Goal: Contribute content: Contribute content

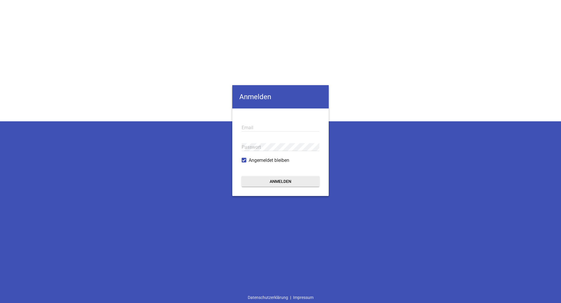
type input "[EMAIL_ADDRESS][DOMAIN_NAME]"
click at [267, 182] on button "Anmelden" at bounding box center [280, 181] width 78 height 11
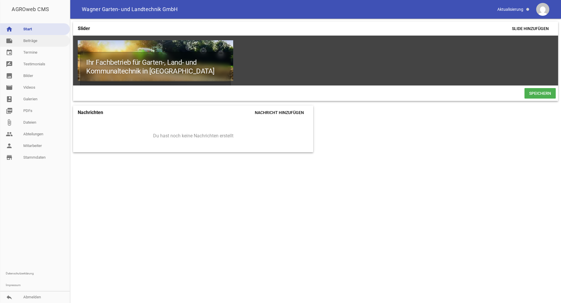
click at [44, 41] on link "note Beiträge" at bounding box center [35, 41] width 70 height 12
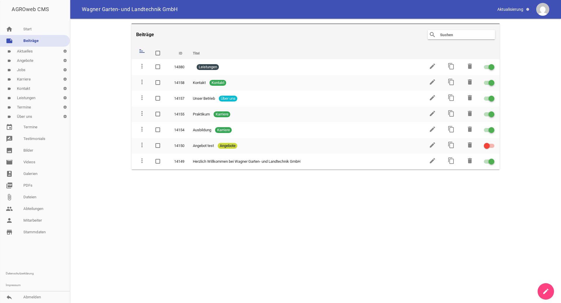
click at [35, 52] on link "label Aktuelles settings" at bounding box center [35, 51] width 70 height 9
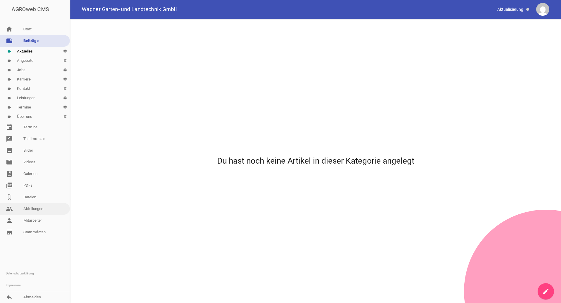
click at [34, 209] on link "people Abteilungen" at bounding box center [35, 209] width 70 height 12
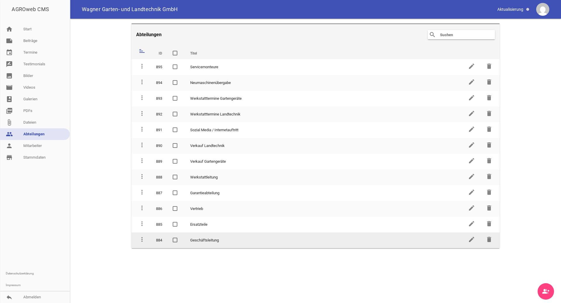
click at [207, 241] on td "Geschäftsleitung" at bounding box center [324, 241] width 278 height 16
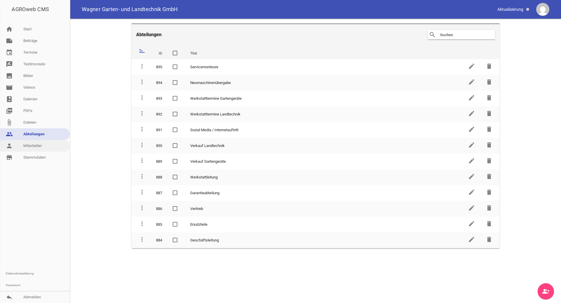
click at [43, 148] on link "person Mitarbeiter" at bounding box center [35, 146] width 70 height 12
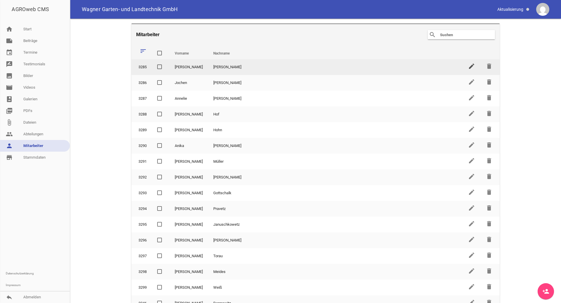
click at [468, 65] on icon "edit" at bounding box center [471, 66] width 7 height 7
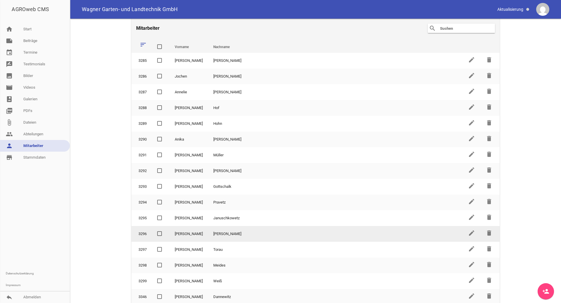
scroll to position [8, 0]
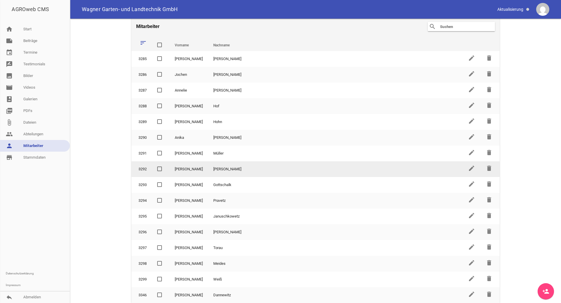
click at [215, 168] on td "[PERSON_NAME]" at bounding box center [335, 169] width 255 height 16
click at [468, 171] on icon "edit" at bounding box center [471, 168] width 7 height 7
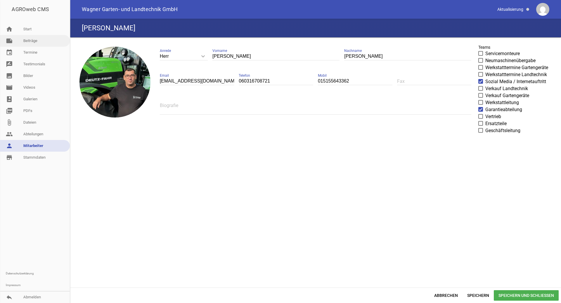
click at [33, 37] on link "note Beiträge" at bounding box center [35, 41] width 70 height 12
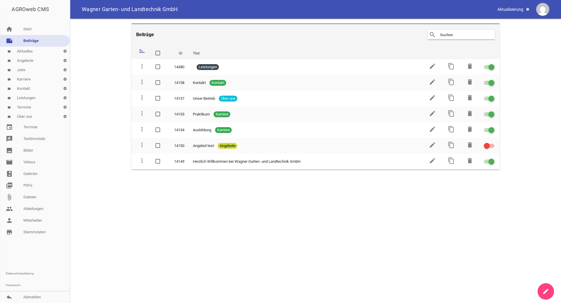
click at [33, 50] on link "label Aktuelles settings" at bounding box center [35, 51] width 70 height 9
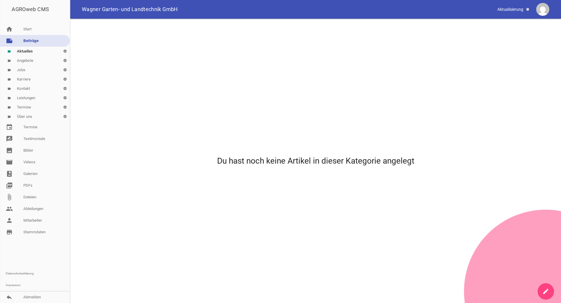
click at [547, 293] on icon "create" at bounding box center [545, 291] width 7 height 7
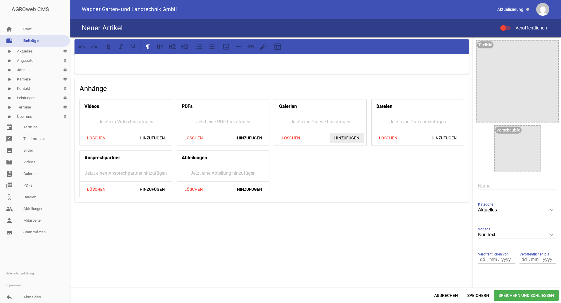
click at [342, 137] on span "Hinzufügen" at bounding box center [346, 138] width 34 height 11
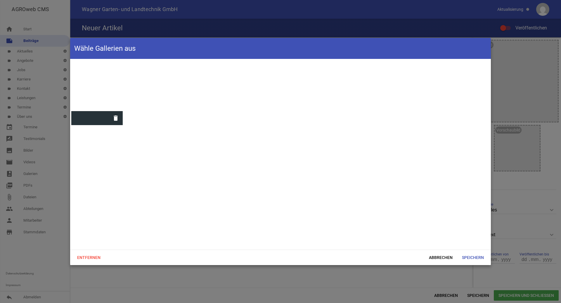
click at [131, 84] on div "delete" at bounding box center [280, 154] width 420 height 191
click at [94, 256] on span "Entfernen" at bounding box center [88, 258] width 33 height 11
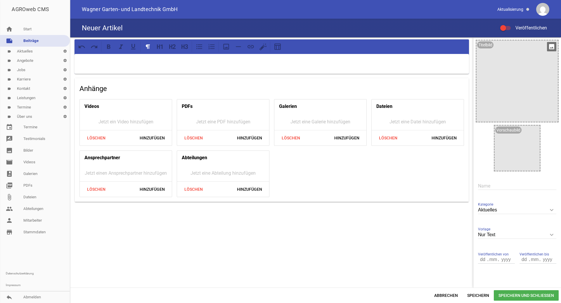
click at [521, 86] on div at bounding box center [516, 81] width 81 height 81
click at [549, 46] on icon "image" at bounding box center [551, 46] width 9 height 9
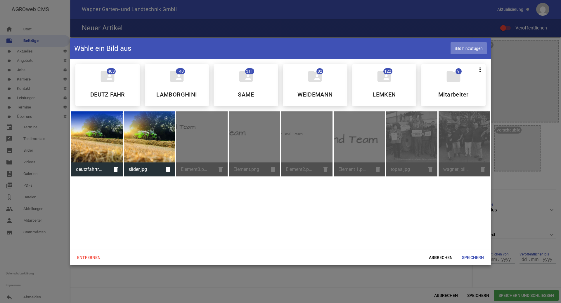
click at [480, 48] on span "Bild hinzufügen" at bounding box center [468, 48] width 36 height 12
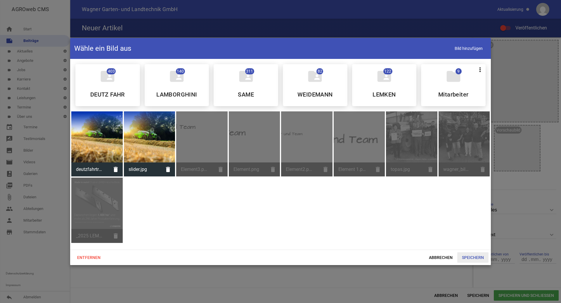
click at [480, 258] on span "Speichern" at bounding box center [472, 258] width 31 height 11
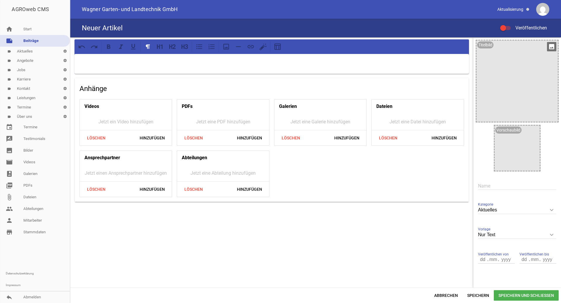
click at [501, 89] on div at bounding box center [516, 81] width 81 height 81
click at [548, 47] on icon "image" at bounding box center [551, 46] width 9 height 9
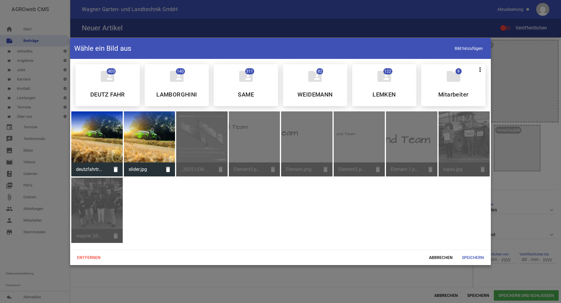
click at [206, 156] on div "_2025 LEMKEN_EK_Pflug_SoMe_Quadrat_1080x1080px_mit.png delete" at bounding box center [201, 144] width 51 height 65
click at [211, 147] on div "_2025 LEMKEN_EK_Pflug_SoMe_Quadrat_1080x1080px_mit.png delete" at bounding box center [201, 144] width 51 height 65
click at [200, 171] on div "_2025 LEMKEN_EK_Pflug_SoMe_Quadrat_1080x1080px_mit.png delete" at bounding box center [201, 144] width 51 height 65
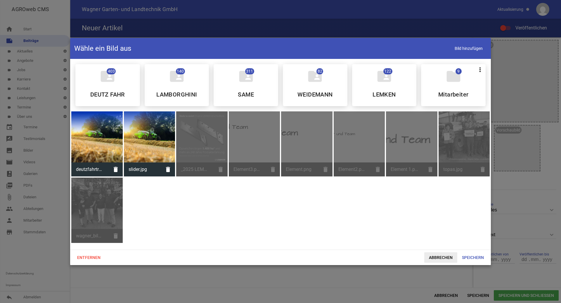
click at [439, 260] on span "Abbrechen" at bounding box center [440, 258] width 33 height 11
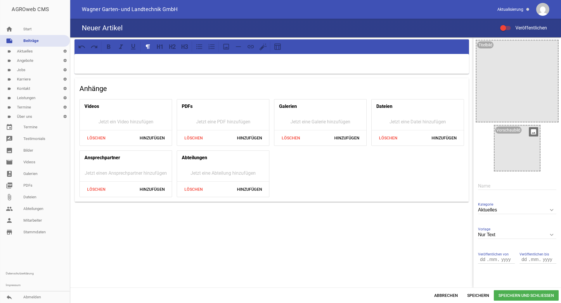
click at [508, 153] on div at bounding box center [516, 148] width 45 height 45
click at [529, 133] on icon "image" at bounding box center [532, 131] width 9 height 9
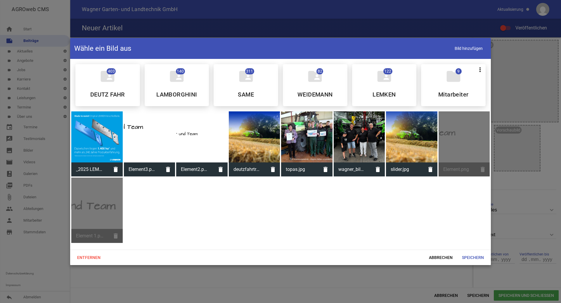
click at [93, 151] on div at bounding box center [96, 137] width 51 height 51
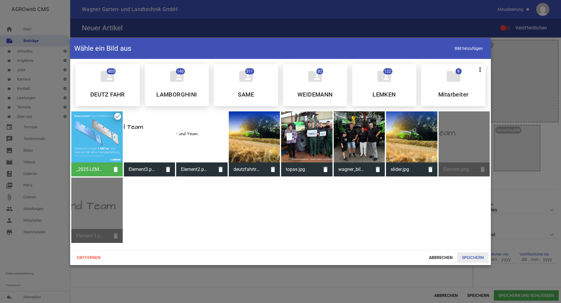
click at [474, 257] on span "Speichern" at bounding box center [472, 258] width 31 height 11
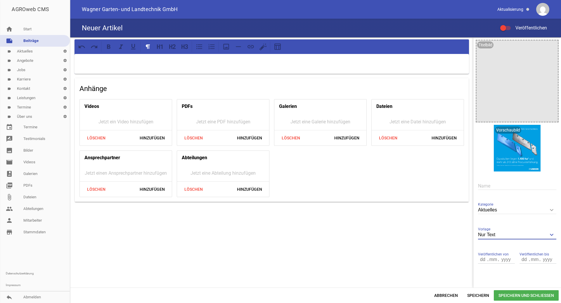
click at [497, 234] on input "Nur Text" at bounding box center [517, 235] width 78 height 8
drag, startPoint x: 497, startPoint y: 234, endPoint x: 465, endPoint y: 235, distance: 32.1
click at [465, 235] on div "Anhänge Videos Jetzt ein Video hinzufügen Löschen Hinzufügen PDFs Jetzt eine PD…" at bounding box center [315, 162] width 491 height 251
click at [547, 234] on icon "keyboard_arrow_down" at bounding box center [551, 234] width 9 height 9
click at [547, 234] on input "Nur Text" at bounding box center [517, 235] width 78 height 8
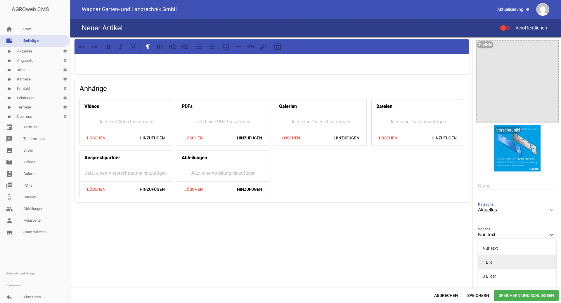
click at [499, 262] on li "1 Bild" at bounding box center [517, 262] width 78 height 14
type input "1 Bild"
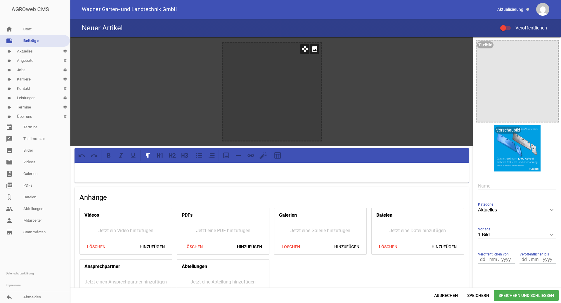
click at [312, 51] on icon "image" at bounding box center [314, 48] width 9 height 9
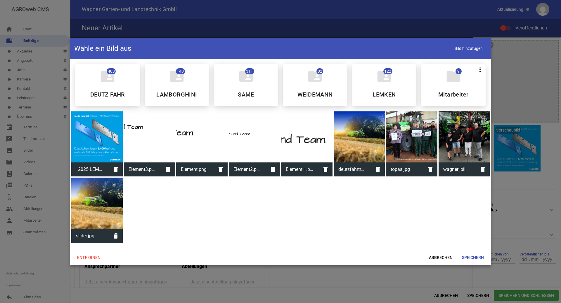
click at [114, 140] on div at bounding box center [96, 137] width 51 height 51
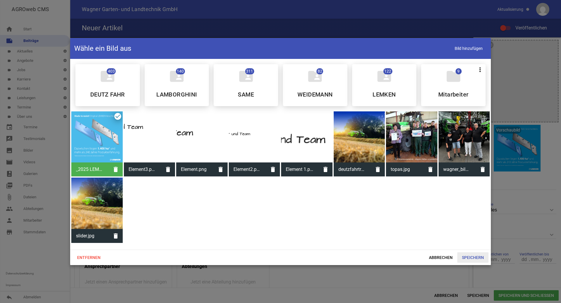
click at [486, 258] on span "Speichern" at bounding box center [472, 258] width 31 height 11
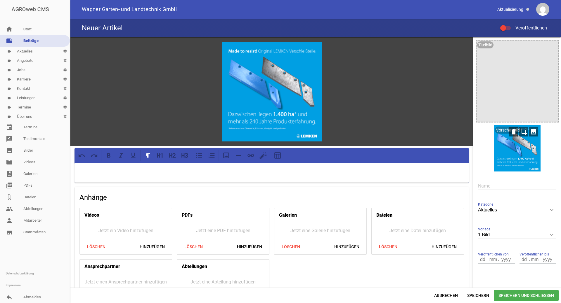
click at [527, 147] on div at bounding box center [516, 148] width 47 height 47
click at [512, 132] on icon "delete" at bounding box center [513, 131] width 9 height 9
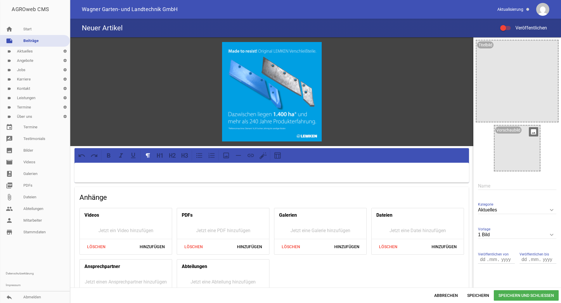
click at [117, 176] on div at bounding box center [271, 173] width 394 height 20
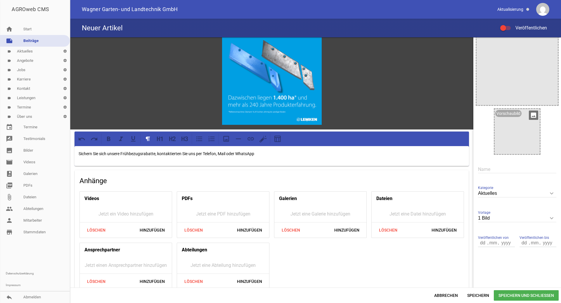
scroll to position [25, 0]
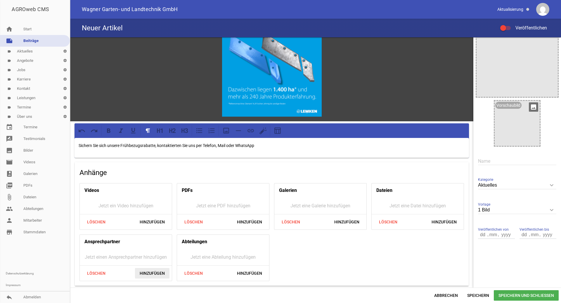
click at [156, 273] on span "Hinzufügen" at bounding box center [152, 273] width 34 height 11
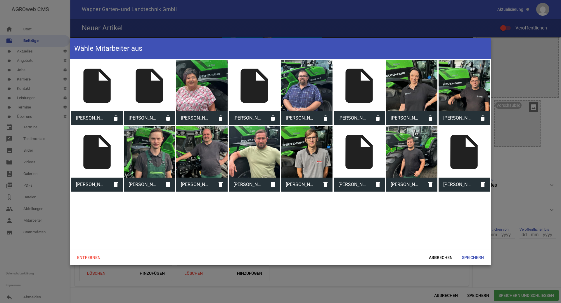
click at [461, 155] on div "insert_drive_file" at bounding box center [463, 151] width 51 height 51
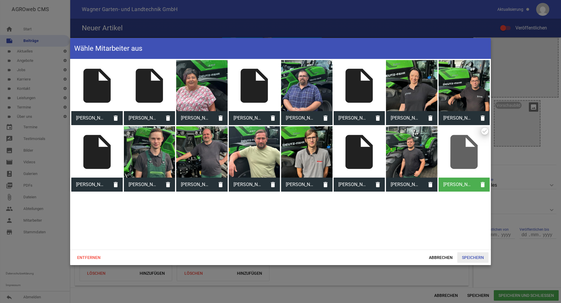
click at [471, 259] on span "Speichern" at bounding box center [472, 258] width 31 height 11
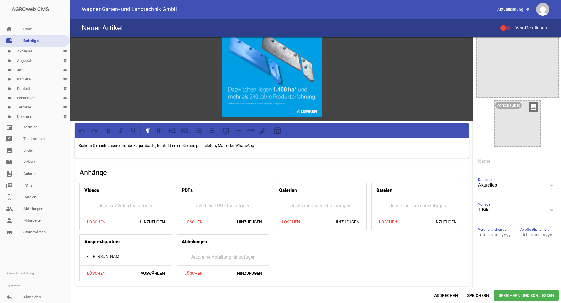
scroll to position [0, 0]
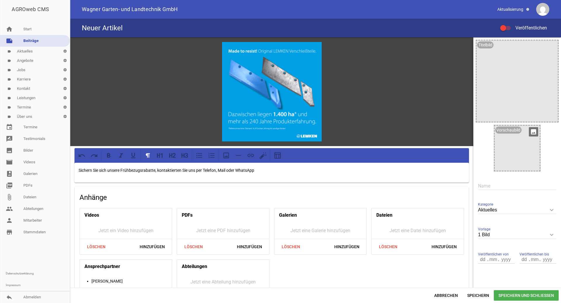
click at [505, 27] on div at bounding box center [503, 28] width 6 height 6
click at [508, 25] on input "Veröffentlichen" at bounding box center [508, 25] width 0 height 0
click at [516, 295] on span "Speichern und Schließen" at bounding box center [525, 296] width 65 height 11
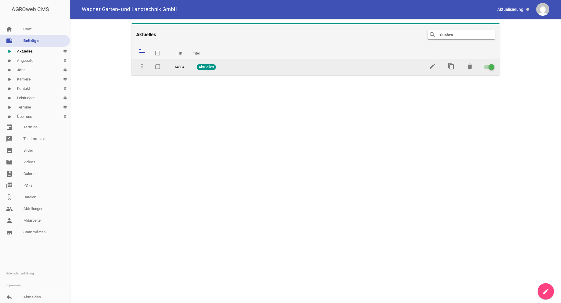
click at [487, 66] on div at bounding box center [488, 67] width 11 height 4
click at [492, 64] on input "checkbox" at bounding box center [492, 64] width 0 height 0
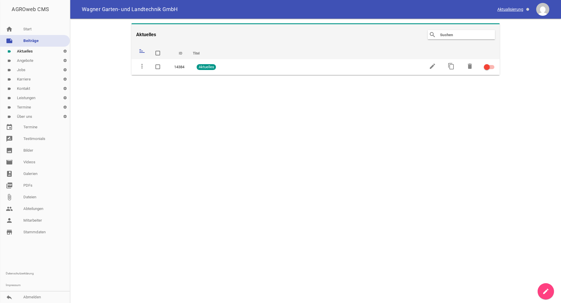
click at [502, 12] on span at bounding box center [513, 9] width 37 height 10
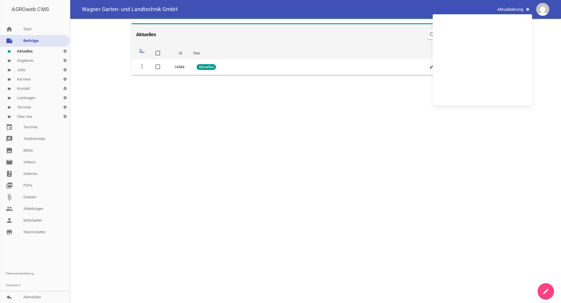
click at [513, 138] on main "Aktuelles search clear sort ID Titel delete more_vert 14384 Aktuelles edit cont…" at bounding box center [315, 161] width 491 height 285
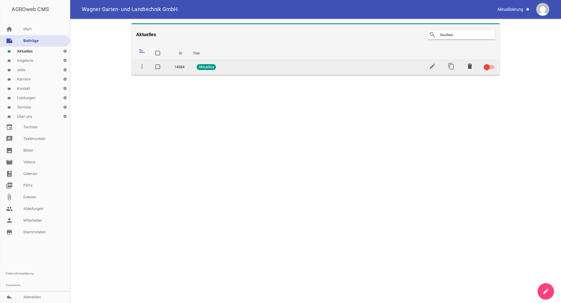
click at [467, 67] on icon "delete" at bounding box center [469, 66] width 7 height 7
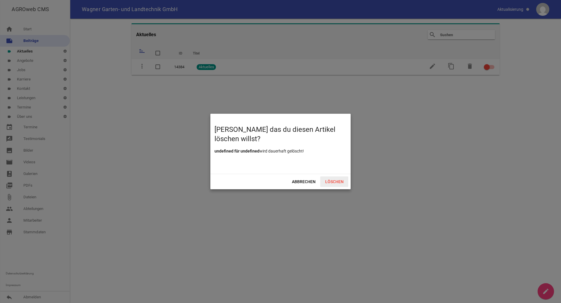
click at [338, 183] on span "Löschen" at bounding box center [334, 182] width 28 height 11
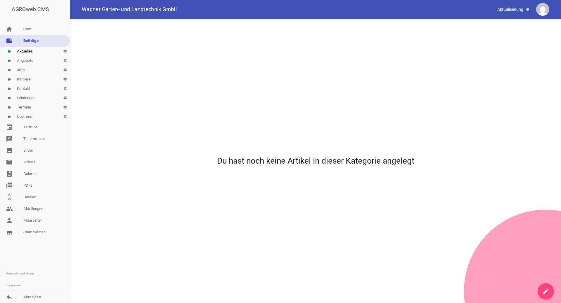
click at [42, 59] on link "label Angebote settings" at bounding box center [35, 60] width 70 height 9
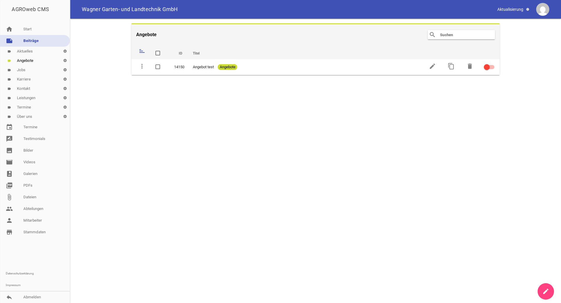
click at [547, 289] on icon "create" at bounding box center [545, 291] width 7 height 7
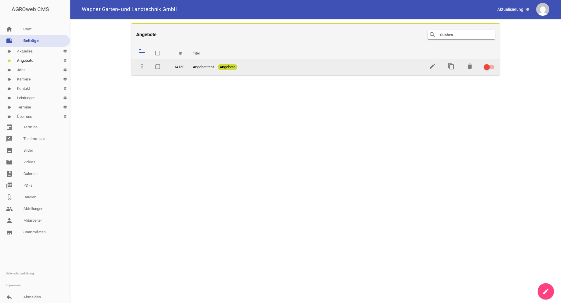
click at [215, 67] on div "Angebot test Angebote" at bounding box center [305, 67] width 224 height 6
click at [430, 67] on icon "edit" at bounding box center [432, 66] width 7 height 7
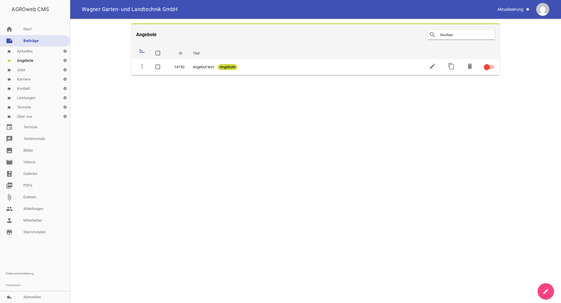
click at [552, 294] on link "create" at bounding box center [545, 292] width 16 height 16
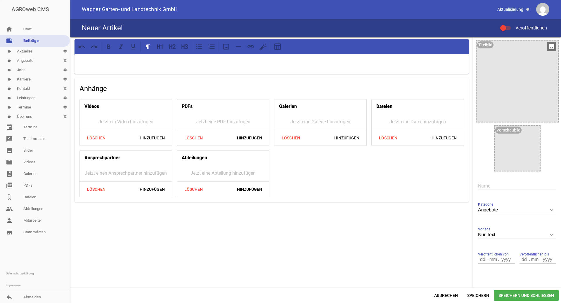
click at [491, 58] on div at bounding box center [516, 81] width 81 height 81
click at [549, 47] on icon "image" at bounding box center [551, 46] width 9 height 9
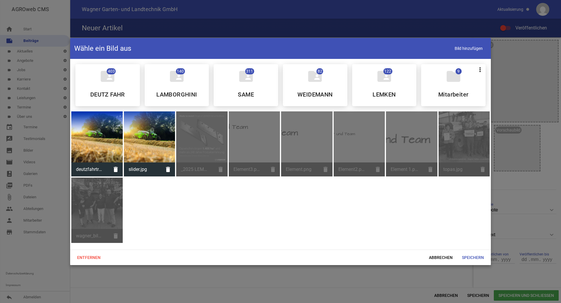
click at [217, 171] on div "_2025 LEMKEN_EK_Pflug_SoMe_Quadrat_1080x1080px_mit.png delete" at bounding box center [201, 144] width 51 height 65
click at [211, 155] on div "_2025 LEMKEN_EK_Pflug_SoMe_Quadrat_1080x1080px_mit.png delete" at bounding box center [201, 144] width 51 height 65
click at [441, 256] on span "Abbrechen" at bounding box center [440, 258] width 33 height 11
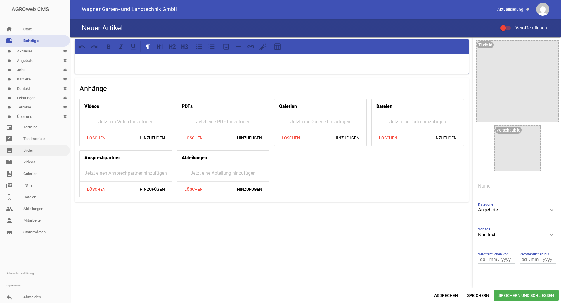
click at [23, 149] on link "image Bilder" at bounding box center [35, 151] width 70 height 12
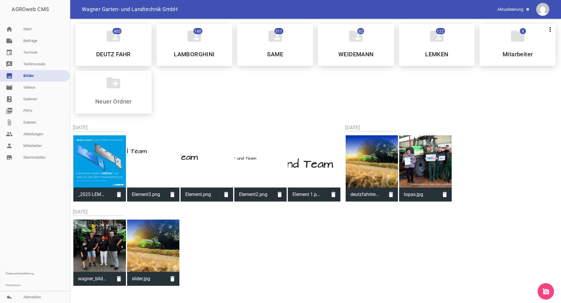
click at [548, 293] on icon "add_a_photo" at bounding box center [545, 291] width 7 height 7
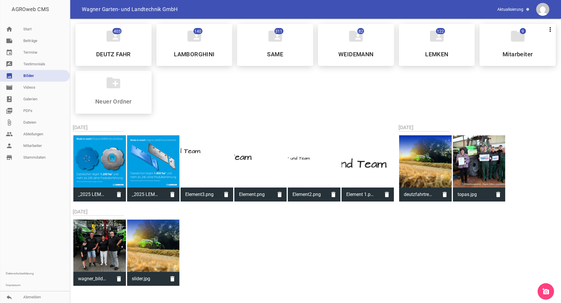
click at [99, 163] on div at bounding box center [99, 161] width 53 height 53
type input "_2025 LEMKEN_EK_SoMe_Scheiben_1080x1080px_mit.png"
type input "1080"
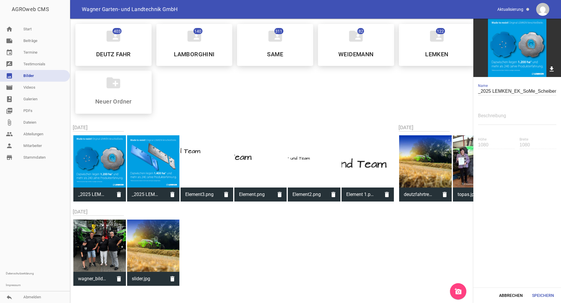
click at [99, 163] on div at bounding box center [99, 161] width 53 height 53
click at [539, 294] on button "Speichern" at bounding box center [542, 296] width 31 height 11
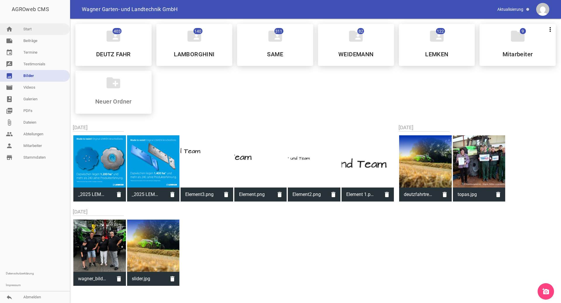
click at [26, 30] on link "home Start" at bounding box center [35, 29] width 70 height 12
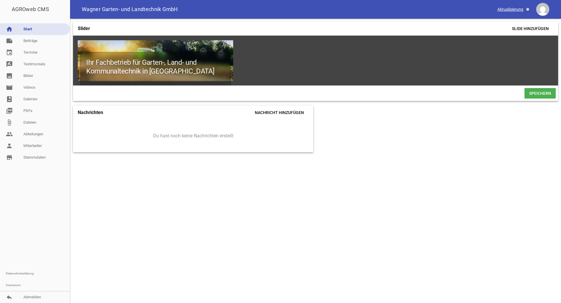
click at [514, 8] on span at bounding box center [513, 9] width 37 height 10
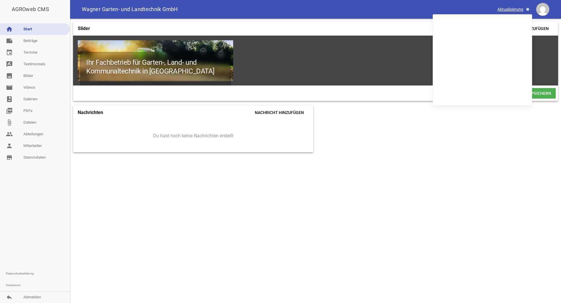
click at [514, 8] on span at bounding box center [513, 9] width 37 height 10
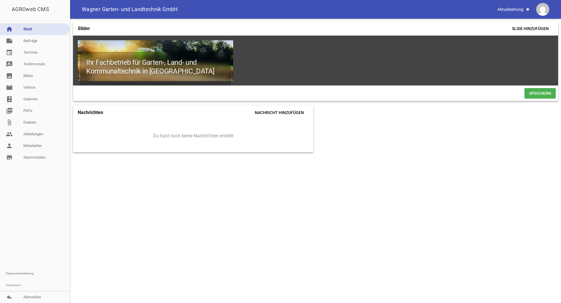
click at [32, 31] on link "home Start" at bounding box center [35, 29] width 70 height 12
click at [37, 53] on link "event Termine" at bounding box center [35, 53] width 70 height 12
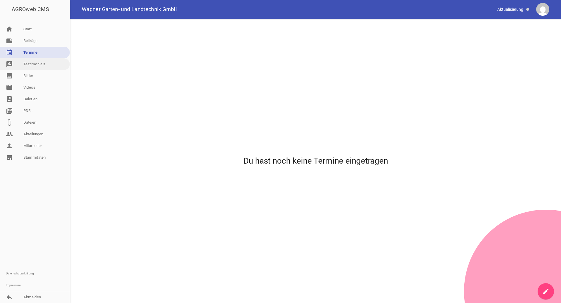
click at [39, 65] on link "rate_review Testimonials" at bounding box center [35, 64] width 70 height 12
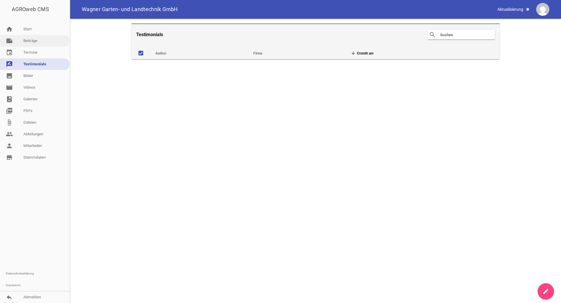
click at [35, 41] on link "note Beiträge" at bounding box center [35, 41] width 70 height 12
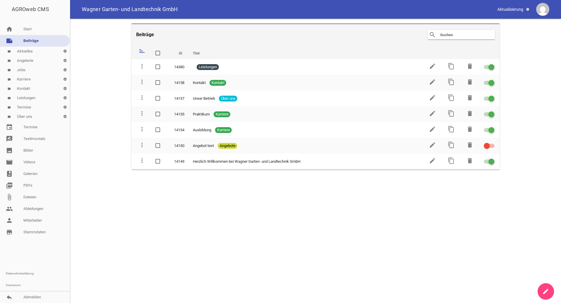
click at [31, 60] on link "label Angebote settings" at bounding box center [35, 60] width 70 height 9
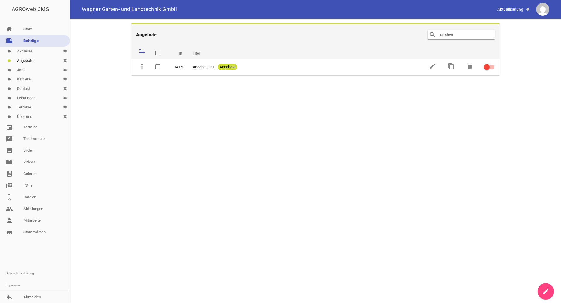
click at [545, 290] on icon "create" at bounding box center [545, 291] width 7 height 7
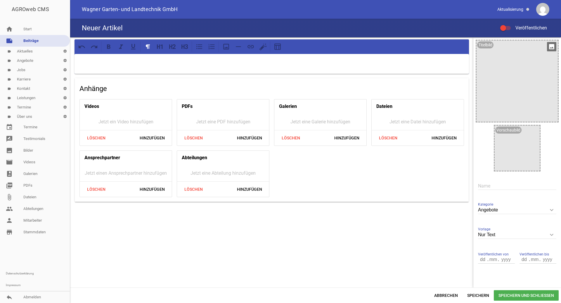
click at [548, 48] on icon "image" at bounding box center [551, 46] width 9 height 9
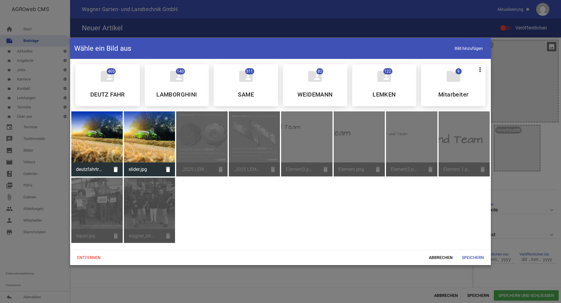
click at [548, 48] on div at bounding box center [280, 151] width 561 height 303
click at [529, 144] on div at bounding box center [280, 151] width 561 height 303
click at [470, 258] on span "Speichern" at bounding box center [472, 258] width 31 height 11
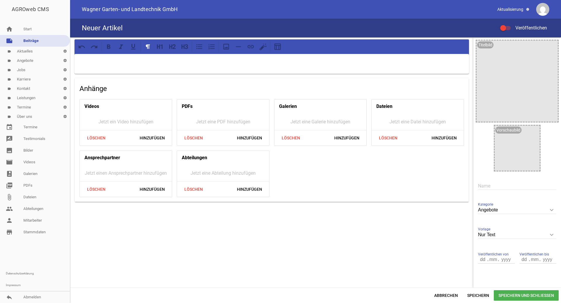
click at [510, 151] on div at bounding box center [516, 148] width 45 height 45
click at [530, 132] on icon "image" at bounding box center [532, 131] width 9 height 9
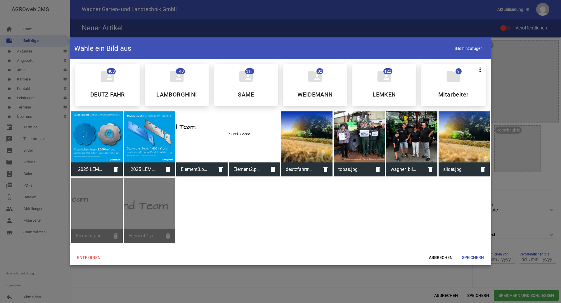
click at [91, 152] on div at bounding box center [96, 137] width 51 height 51
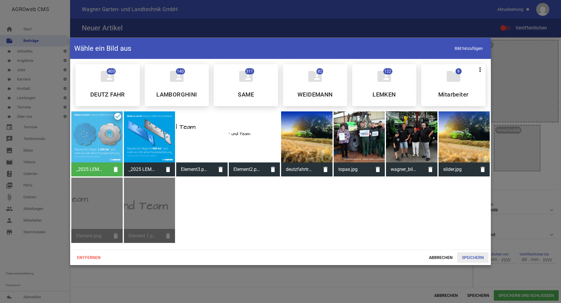
click at [480, 255] on span "Speichern" at bounding box center [472, 258] width 31 height 11
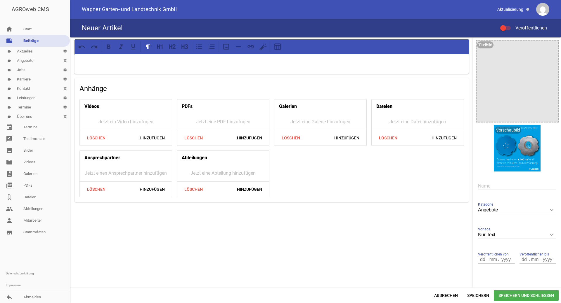
click at [121, 67] on div at bounding box center [271, 64] width 394 height 20
click at [548, 208] on icon "keyboard_arrow_down" at bounding box center [551, 210] width 9 height 9
click at [548, 208] on input "Angebote" at bounding box center [517, 210] width 78 height 8
click at [500, 237] on li "Aktuelles" at bounding box center [517, 238] width 78 height 14
click at [547, 211] on icon "keyboard_arrow_down" at bounding box center [551, 210] width 9 height 9
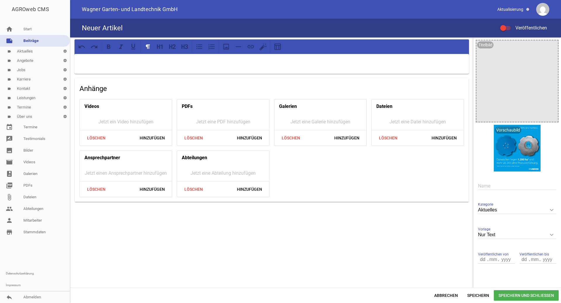
click at [547, 211] on input "Aktuelles" at bounding box center [517, 210] width 78 height 8
click at [502, 249] on li "Angebote" at bounding box center [517, 252] width 78 height 14
type input "Angebote"
click at [510, 236] on input "Nur Text" at bounding box center [517, 235] width 78 height 8
click at [491, 259] on li "1 Bild" at bounding box center [517, 262] width 78 height 14
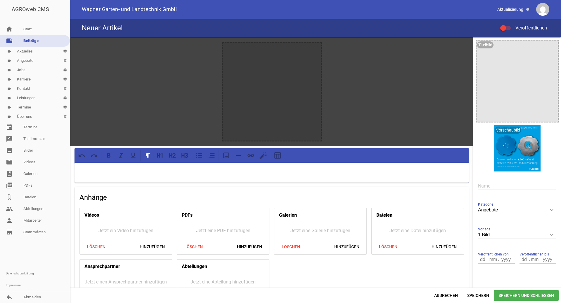
click at [548, 234] on icon "keyboard_arrow_down" at bounding box center [551, 234] width 9 height 9
click at [548, 234] on input "1 Bild" at bounding box center [517, 235] width 78 height 8
click at [506, 252] on li "Nur Text" at bounding box center [517, 248] width 78 height 14
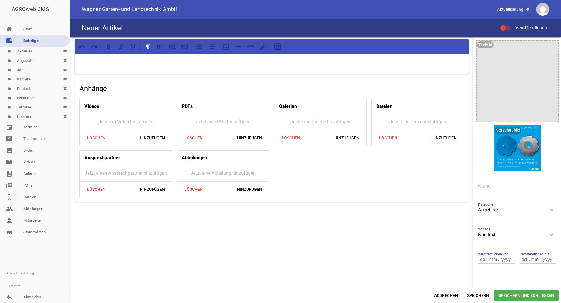
click at [549, 235] on icon "keyboard_arrow_down" at bounding box center [551, 234] width 9 height 9
click at [549, 235] on input "Nur Text" at bounding box center [517, 235] width 78 height 8
click at [519, 257] on li "1 Bild" at bounding box center [517, 262] width 78 height 14
type input "1 Bild"
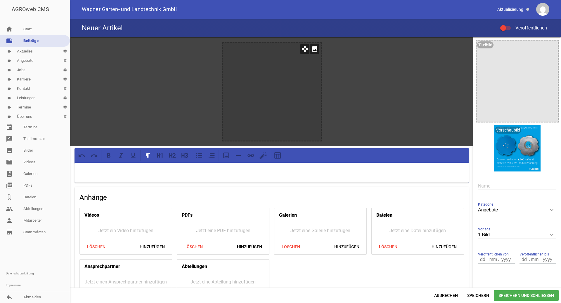
click at [312, 50] on icon "image" at bounding box center [314, 48] width 9 height 9
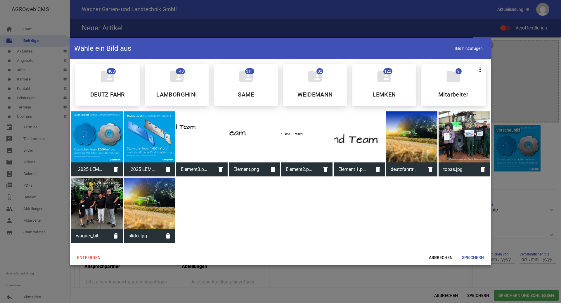
click at [107, 145] on div at bounding box center [96, 137] width 51 height 51
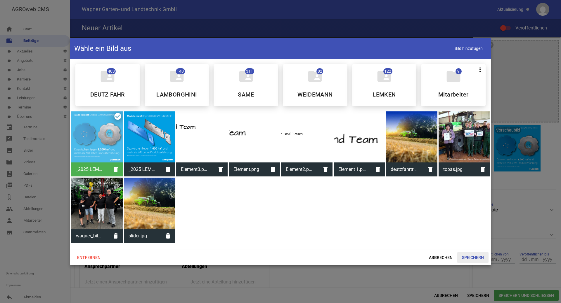
click at [475, 259] on span "Speichern" at bounding box center [472, 258] width 31 height 11
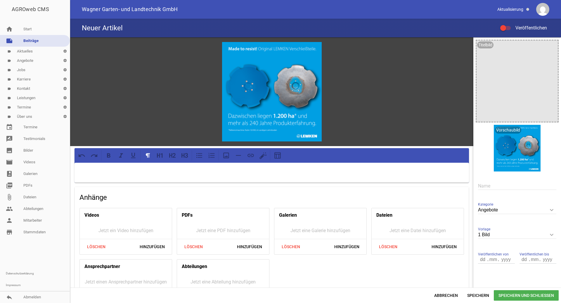
click at [198, 171] on p at bounding box center [272, 170] width 386 height 7
click at [204, 171] on p "Sichern Sie sich jetzt unsere Frühbezugsrabatte und profitieren Sie" at bounding box center [272, 170] width 386 height 7
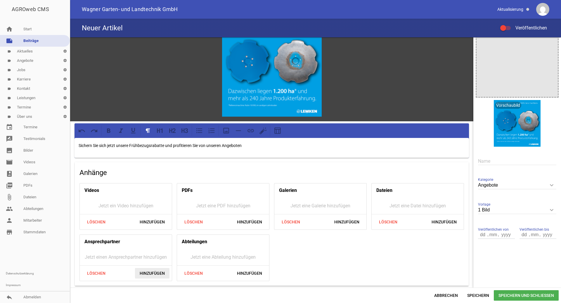
click at [159, 275] on span "Hinzufügen" at bounding box center [152, 273] width 34 height 11
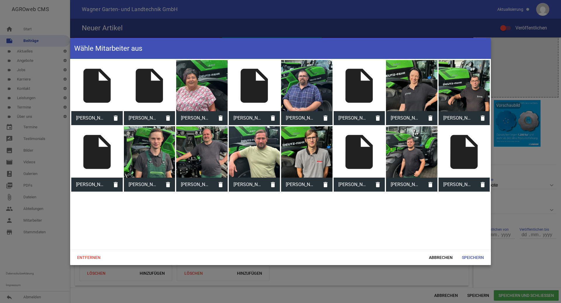
click at [468, 167] on div "insert_drive_file" at bounding box center [463, 151] width 51 height 51
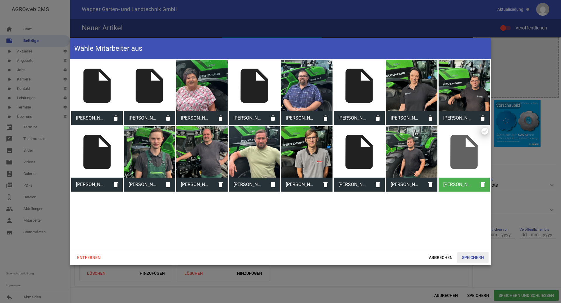
click at [471, 257] on span "Speichern" at bounding box center [472, 258] width 31 height 11
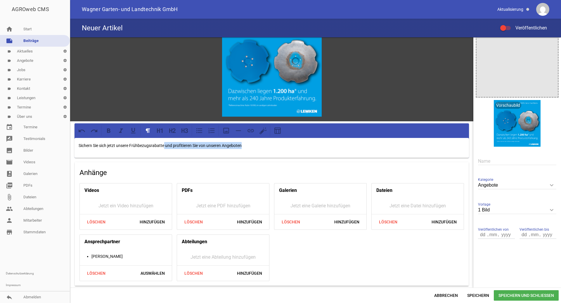
drag, startPoint x: 244, startPoint y: 145, endPoint x: 164, endPoint y: 146, distance: 79.4
click at [164, 146] on p "Sichern Sie sich jetzt unsere Frühbezugsrabatte und profitieren Sie von unseren…" at bounding box center [272, 145] width 386 height 7
click at [173, 145] on p "Sichern Sie sich jetzt unsere Frühbezugsrabatte und profitieren Sie von unseren…" at bounding box center [272, 145] width 386 height 7
drag, startPoint x: 166, startPoint y: 145, endPoint x: 248, endPoint y: 146, distance: 81.8
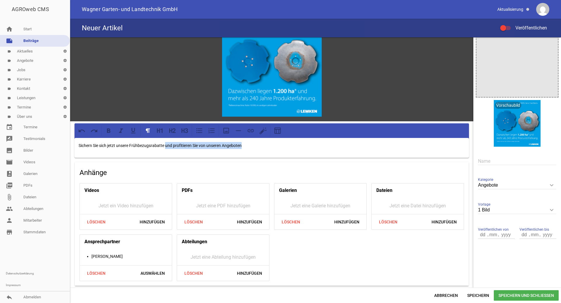
click at [248, 146] on p "Sichern Sie sich jetzt unsere Frühbezugsrabatte und profitieren Sie von unseren…" at bounding box center [272, 145] width 386 height 7
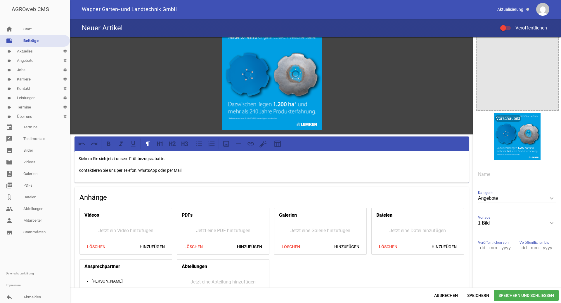
scroll to position [0, 0]
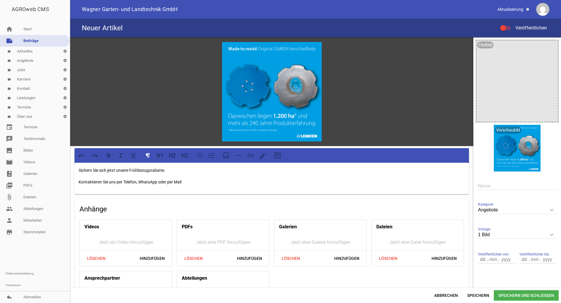
click at [481, 263] on input "number" at bounding box center [483, 260] width 10 height 8
click at [484, 261] on input "number" at bounding box center [483, 260] width 10 height 8
click at [488, 259] on input "number" at bounding box center [493, 260] width 11 height 8
drag, startPoint x: 485, startPoint y: 259, endPoint x: 477, endPoint y: 260, distance: 7.7
click at [478, 260] on div ". ." at bounding box center [496, 260] width 37 height 8
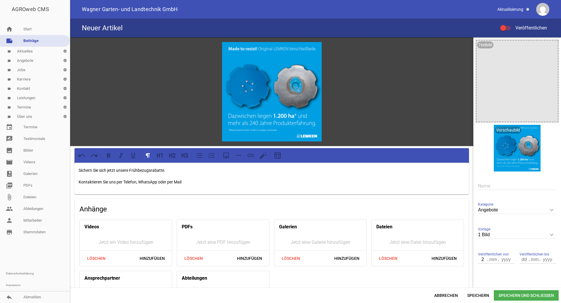
type input "26"
type input "09"
type input "2025"
click at [518, 294] on span "Speichern und Schließen" at bounding box center [525, 296] width 65 height 11
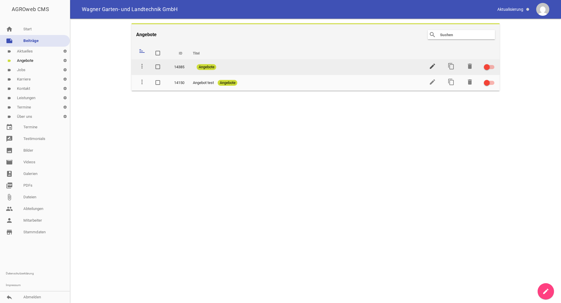
click at [429, 67] on icon "edit" at bounding box center [432, 66] width 7 height 7
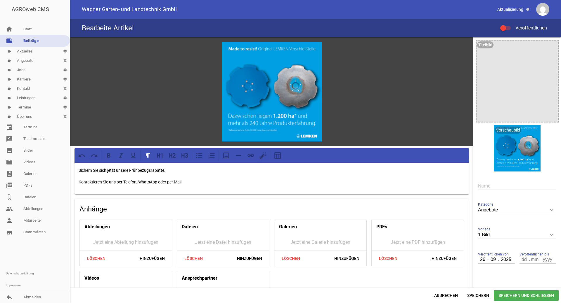
click at [134, 23] on div "Bearbeite Artikel Veröffentlichen" at bounding box center [315, 28] width 491 height 19
click at [142, 8] on span "Wagner Garten- und Landtechnik GmbH" at bounding box center [130, 9] width 96 height 5
click at [173, 29] on div "Bearbeite Artikel Veröffentlichen" at bounding box center [315, 28] width 491 height 19
click at [110, 28] on h4 "Bearbeite Artikel" at bounding box center [108, 27] width 52 height 9
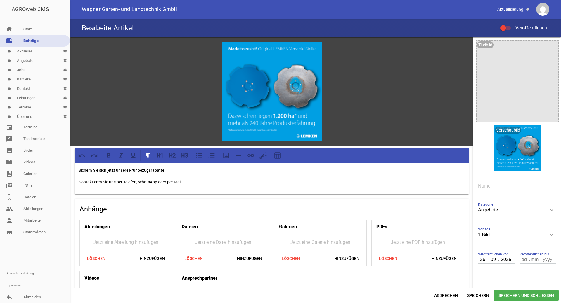
click at [139, 29] on div "Bearbeite Artikel Veröffentlichen" at bounding box center [315, 28] width 491 height 19
click at [507, 26] on div at bounding box center [505, 28] width 11 height 4
click at [508, 25] on input "Veröffentlichen" at bounding box center [508, 25] width 0 height 0
click at [499, 293] on span "Speichern und Schließen" at bounding box center [525, 296] width 65 height 11
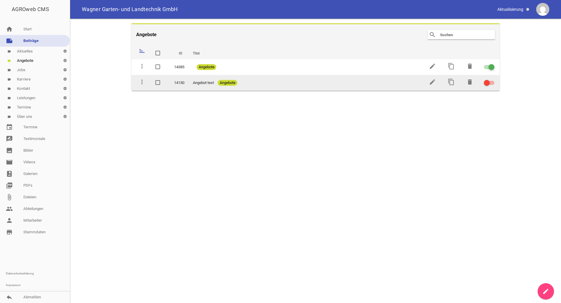
click at [221, 80] on span "Angebote" at bounding box center [228, 83] width 20 height 6
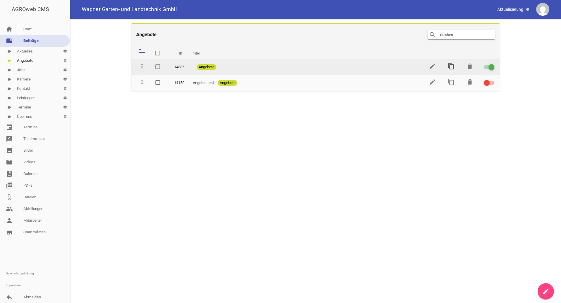
click at [450, 66] on icon "content_copy" at bounding box center [450, 66] width 7 height 7
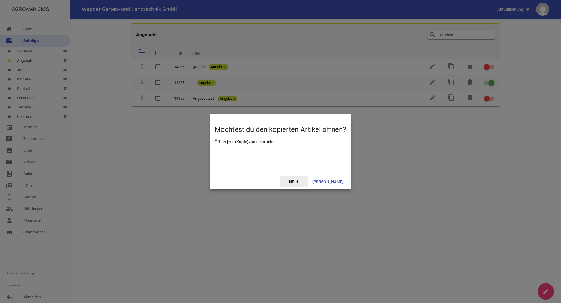
click at [300, 183] on span "Nein" at bounding box center [293, 182] width 28 height 11
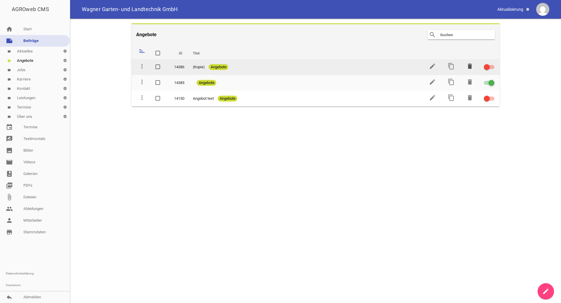
click at [470, 67] on icon "delete" at bounding box center [469, 66] width 7 height 7
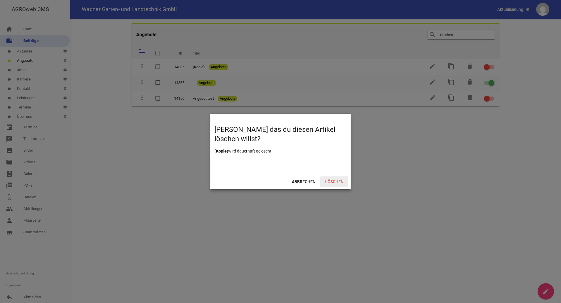
click at [333, 185] on span "Löschen" at bounding box center [334, 182] width 28 height 11
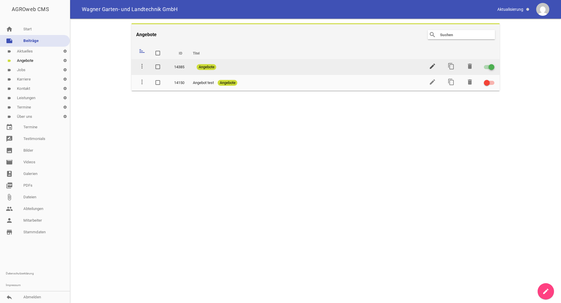
click at [432, 67] on icon "edit" at bounding box center [432, 66] width 7 height 7
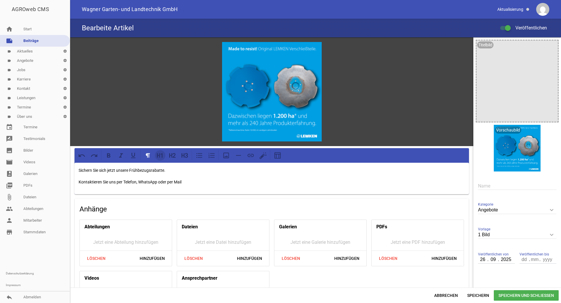
click at [159, 155] on icon at bounding box center [158, 155] width 3 height 4
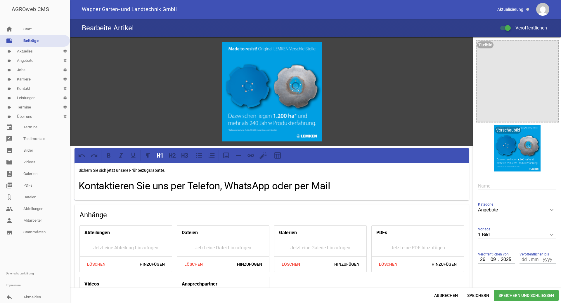
click at [167, 170] on p "Sichern Sie sich jetzt unsere Frühbezugsrabatte." at bounding box center [272, 170] width 386 height 7
click at [159, 156] on icon at bounding box center [158, 155] width 3 height 4
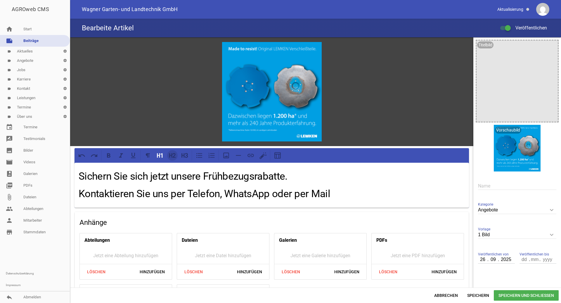
click at [172, 156] on icon at bounding box center [170, 155] width 3 height 4
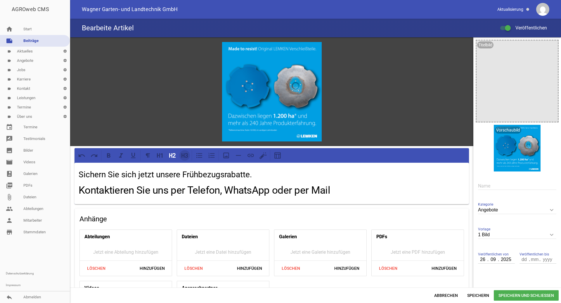
click at [182, 152] on icon at bounding box center [185, 156] width 8 height 8
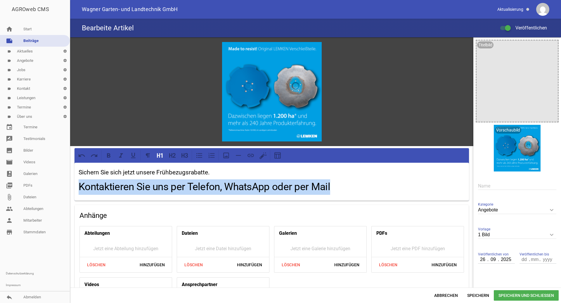
drag, startPoint x: 329, startPoint y: 186, endPoint x: 69, endPoint y: 189, distance: 260.7
click at [69, 189] on div "AGROweb CMS home Start note Beiträge label Aktuelles settings label Angebote se…" at bounding box center [280, 151] width 561 height 303
click at [186, 154] on icon at bounding box center [185, 156] width 8 height 8
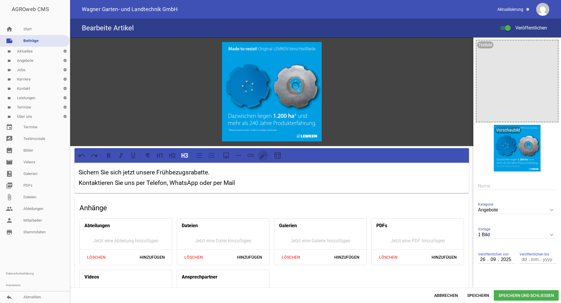
click at [260, 154] on icon at bounding box center [263, 156] width 8 height 8
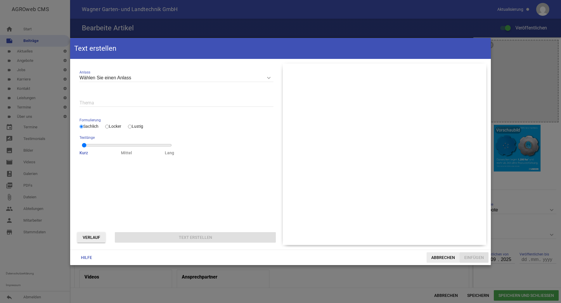
click at [442, 257] on span "Abbrechen" at bounding box center [442, 258] width 33 height 11
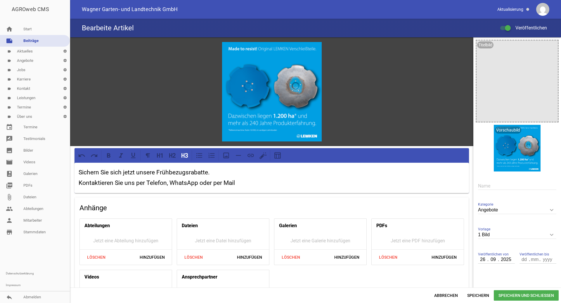
click at [500, 295] on span "Speichern und Schließen" at bounding box center [525, 296] width 65 height 11
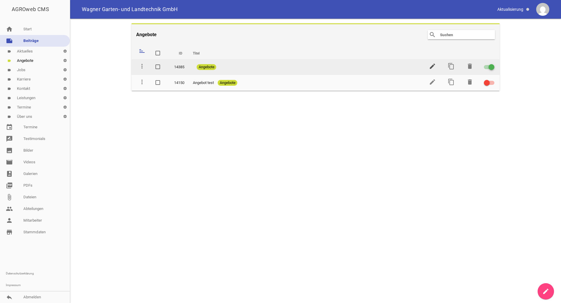
click at [433, 65] on icon "edit" at bounding box center [432, 66] width 7 height 7
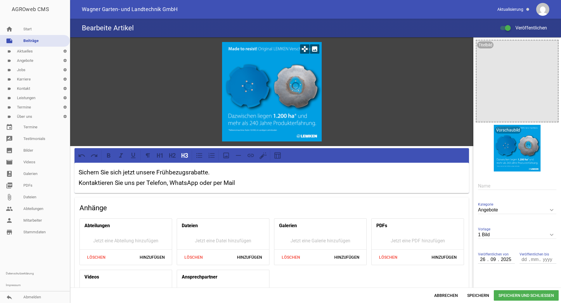
click at [302, 48] on icon "games" at bounding box center [304, 48] width 9 height 9
click at [305, 50] on icon "games" at bounding box center [304, 48] width 9 height 9
click at [303, 50] on icon "games" at bounding box center [304, 48] width 9 height 9
click at [520, 133] on icon "crop" at bounding box center [523, 131] width 9 height 9
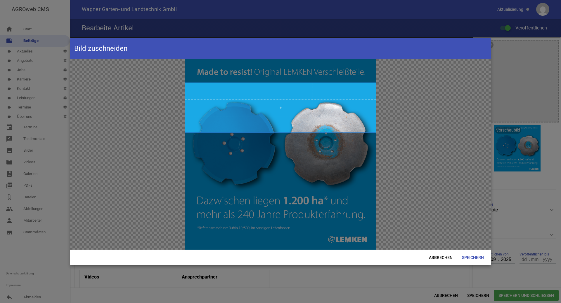
click at [286, 88] on span at bounding box center [280, 108] width 191 height 50
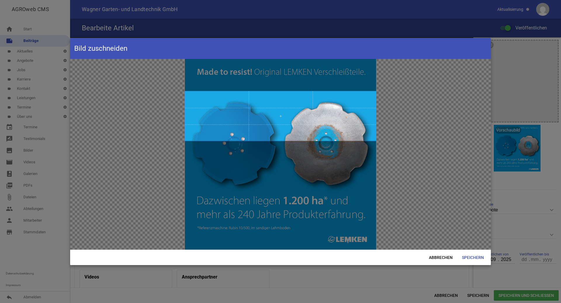
click at [279, 141] on span at bounding box center [280, 116] width 191 height 50
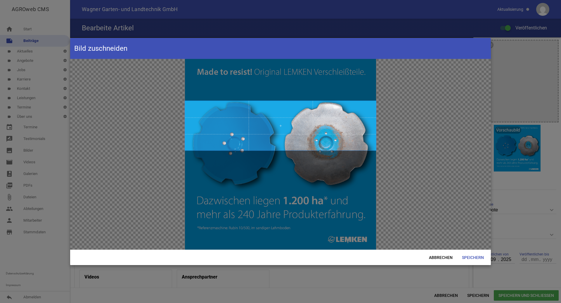
click at [310, 219] on div at bounding box center [280, 154] width 420 height 191
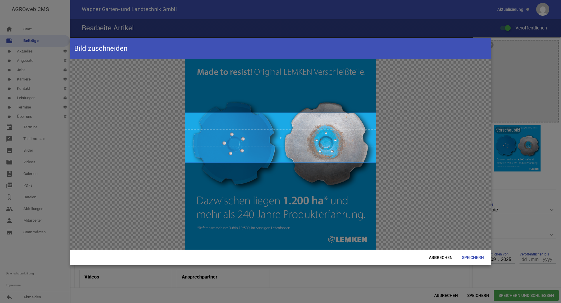
click at [332, 163] on span at bounding box center [280, 138] width 191 height 50
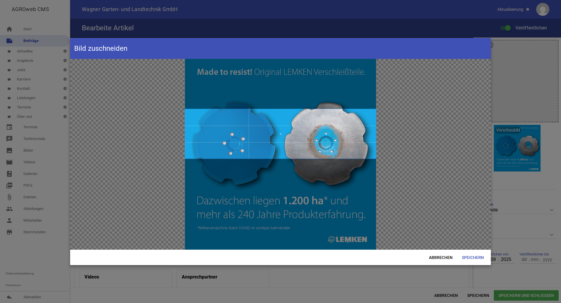
click at [285, 142] on span at bounding box center [280, 134] width 191 height 50
click at [321, 187] on div at bounding box center [280, 154] width 420 height 191
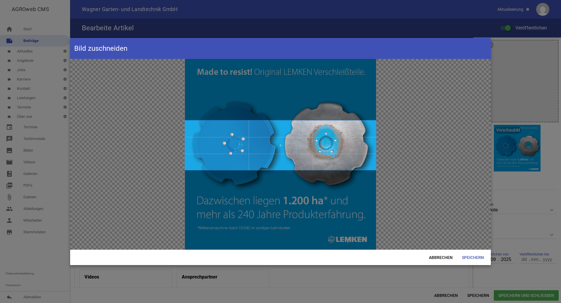
click at [337, 145] on span at bounding box center [280, 146] width 191 height 50
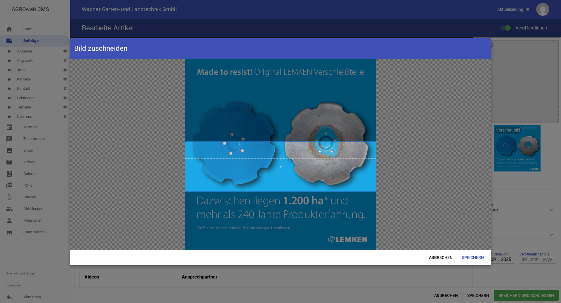
click at [424, 192] on div at bounding box center [280, 154] width 420 height 191
click at [442, 257] on span "Abbrechen" at bounding box center [440, 258] width 33 height 11
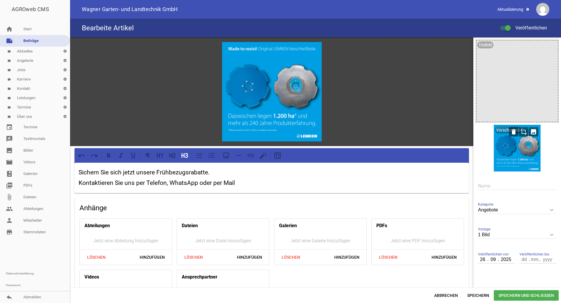
click at [531, 133] on icon "image" at bounding box center [532, 131] width 9 height 9
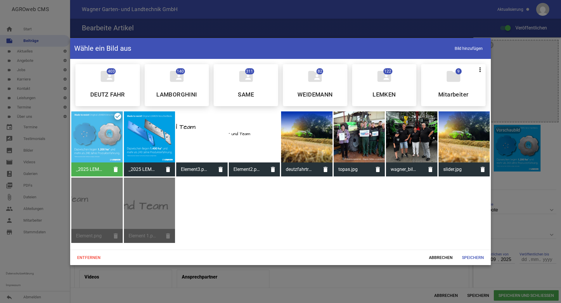
click at [139, 138] on div at bounding box center [149, 137] width 51 height 51
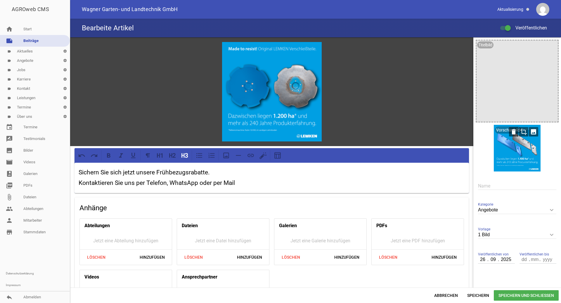
click at [521, 132] on icon "crop" at bounding box center [523, 131] width 9 height 9
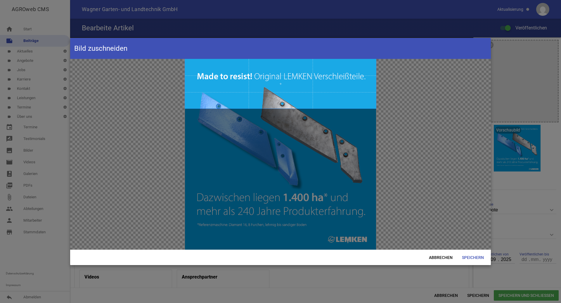
click at [288, 59] on span at bounding box center [280, 84] width 191 height 50
click at [281, 84] on span at bounding box center [280, 84] width 191 height 50
click at [282, 93] on span at bounding box center [280, 84] width 191 height 50
click at [269, 140] on div at bounding box center [280, 154] width 420 height 191
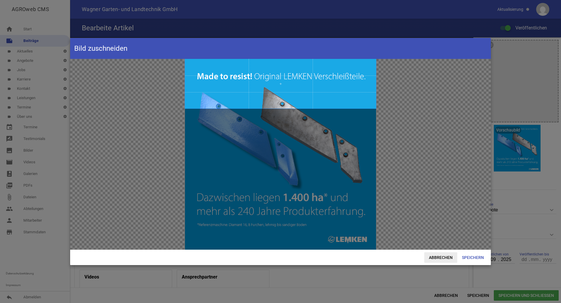
click at [440, 255] on span "Abbrechen" at bounding box center [440, 258] width 33 height 11
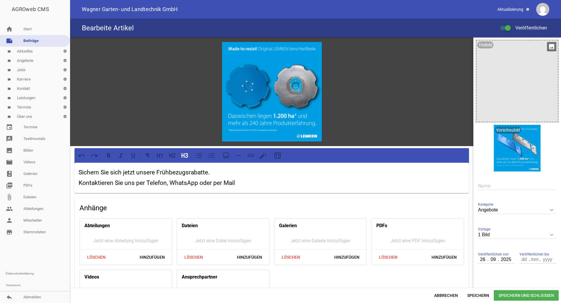
click at [547, 48] on icon "image" at bounding box center [551, 46] width 9 height 9
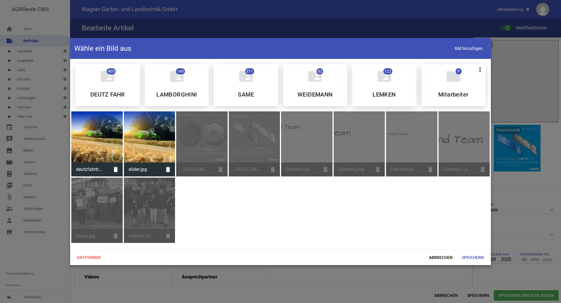
click at [394, 87] on div "folder_shared 122 LEMKEN" at bounding box center [384, 85] width 65 height 42
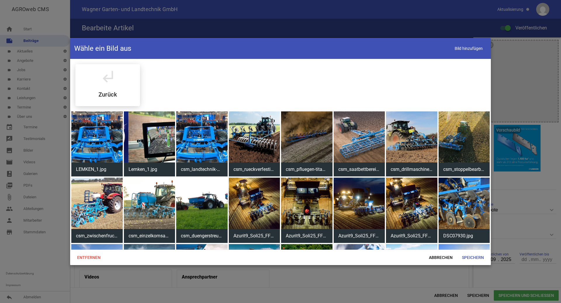
click at [466, 208] on div at bounding box center [463, 203] width 51 height 51
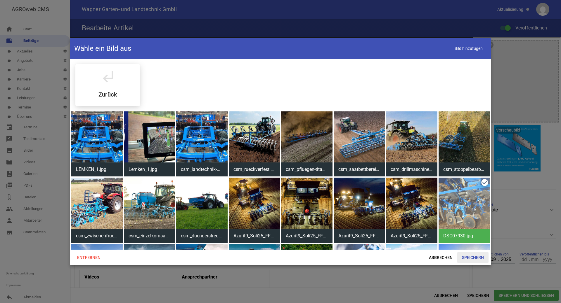
click at [469, 261] on span "Speichern" at bounding box center [472, 258] width 31 height 11
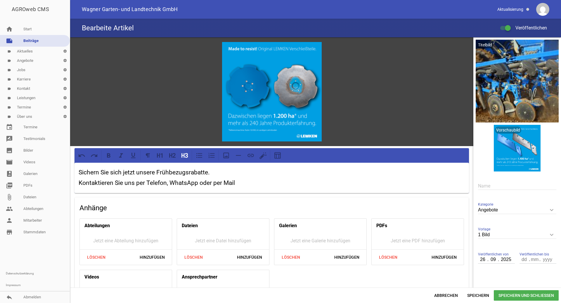
click at [514, 295] on span "Speichern und Schließen" at bounding box center [525, 296] width 65 height 11
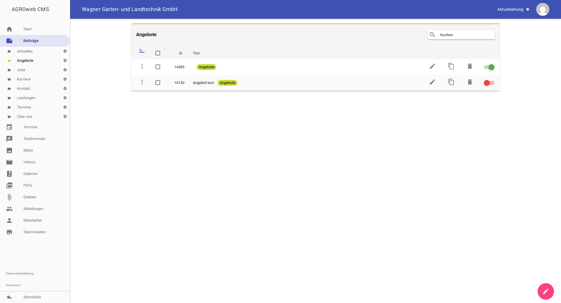
click at [29, 106] on link "label Termine settings" at bounding box center [35, 107] width 70 height 9
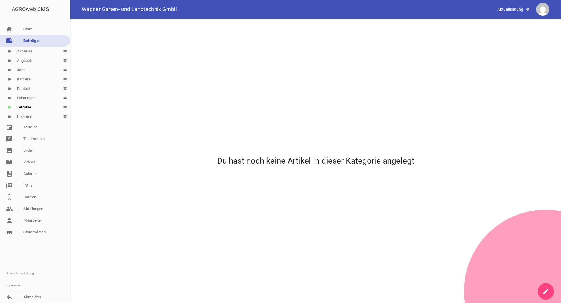
click at [33, 95] on link "label Leistungen settings" at bounding box center [35, 97] width 70 height 9
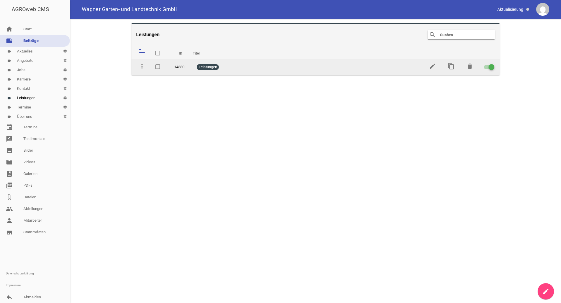
click at [255, 73] on td "Leistungen" at bounding box center [304, 67] width 235 height 16
click at [214, 67] on span "Leistungen" at bounding box center [207, 67] width 22 height 6
click at [433, 64] on icon "edit" at bounding box center [432, 66] width 7 height 7
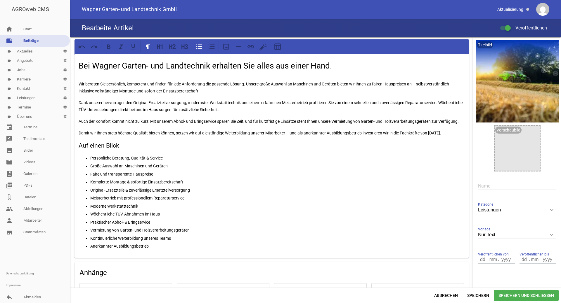
click at [32, 107] on link "label Termine settings" at bounding box center [35, 107] width 70 height 9
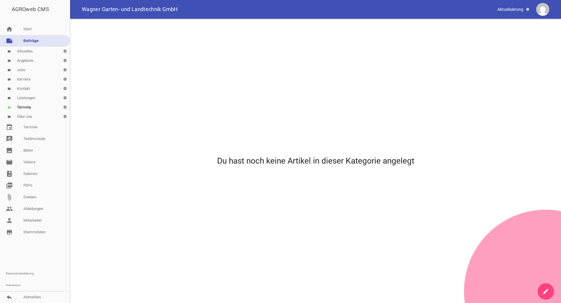
click at [26, 71] on link "label Jobs settings" at bounding box center [35, 69] width 70 height 9
click at [22, 70] on link "label Jobs settings" at bounding box center [35, 69] width 70 height 9
click at [25, 61] on link "label Angebote settings" at bounding box center [35, 60] width 70 height 9
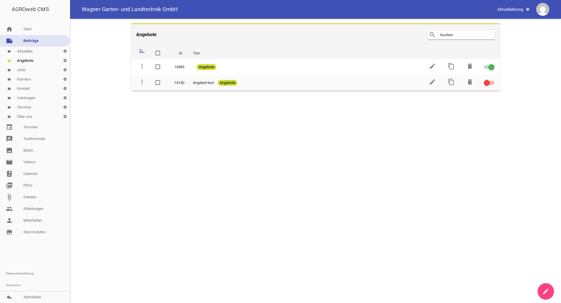
click at [30, 52] on link "label Aktuelles settings" at bounding box center [35, 51] width 70 height 9
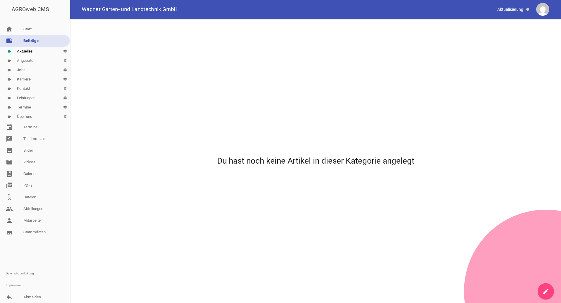
click at [25, 106] on link "label Termine settings" at bounding box center [35, 107] width 70 height 9
click at [547, 290] on icon "create" at bounding box center [545, 291] width 7 height 7
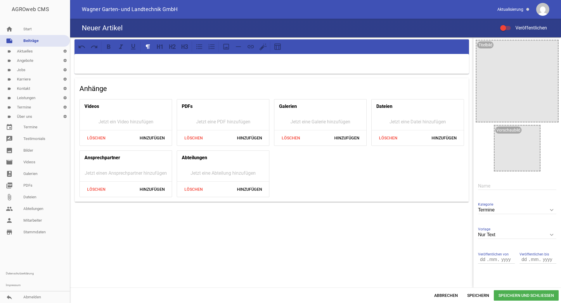
click at [548, 235] on icon "keyboard_arrow_down" at bounding box center [551, 234] width 9 height 9
click at [548, 235] on input "Nur Text" at bounding box center [517, 235] width 78 height 8
click at [507, 260] on li "1 Bild" at bounding box center [517, 262] width 78 height 14
type input "1 Bild"
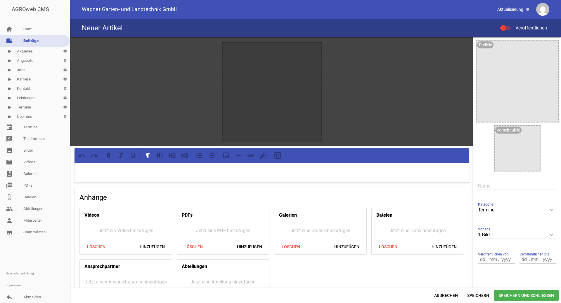
click at [549, 235] on icon "keyboard_arrow_down" at bounding box center [551, 234] width 9 height 9
click at [549, 235] on input "1 Bild" at bounding box center [517, 235] width 78 height 8
click at [549, 235] on icon "keyboard_arrow_down" at bounding box center [551, 234] width 9 height 9
click at [549, 235] on input "1 Bild" at bounding box center [517, 235] width 78 height 8
click at [35, 51] on link "label Aktuelles settings" at bounding box center [35, 51] width 70 height 9
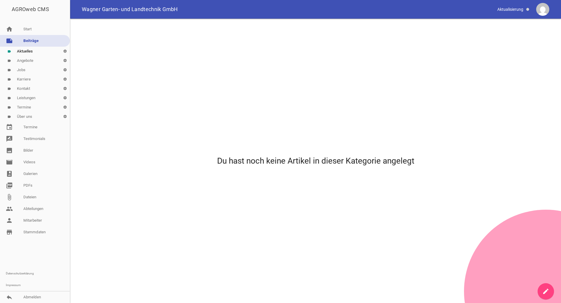
click at [28, 60] on link "label Angebote settings" at bounding box center [35, 60] width 70 height 9
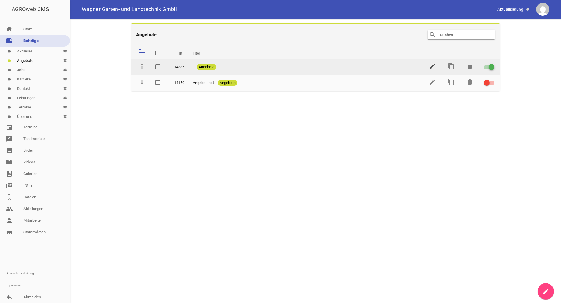
click at [431, 66] on icon "edit" at bounding box center [432, 66] width 7 height 7
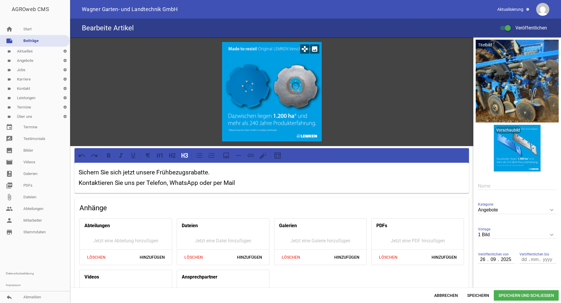
click at [278, 88] on div at bounding box center [272, 92] width 100 height 100
click at [314, 46] on icon "image" at bounding box center [314, 48] width 9 height 9
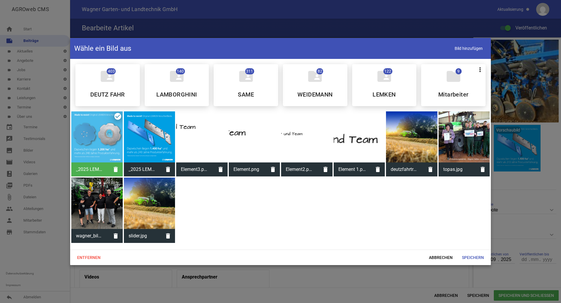
click at [116, 116] on div "_2025 LEMKEN_EK_SoMe_Scheiben_1080x1080px_mit.png delete" at bounding box center [96, 144] width 51 height 65
click at [91, 259] on span "Entfernen" at bounding box center [88, 258] width 33 height 11
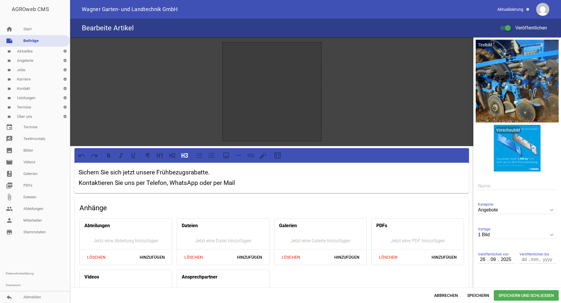
click at [523, 298] on span "Speichern und Schließen" at bounding box center [525, 296] width 65 height 11
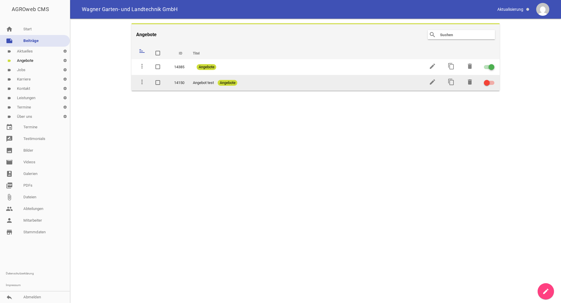
click at [215, 85] on div "Angebot test Angebote" at bounding box center [305, 83] width 224 height 6
click at [432, 82] on icon "edit" at bounding box center [432, 82] width 7 height 7
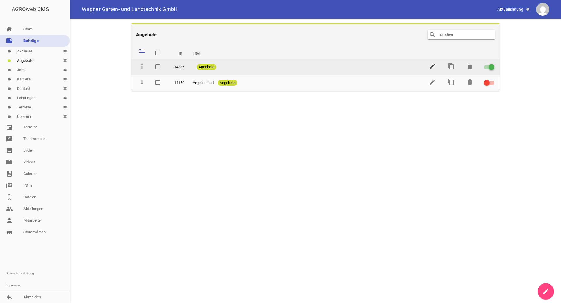
click at [432, 66] on icon "edit" at bounding box center [432, 66] width 7 height 7
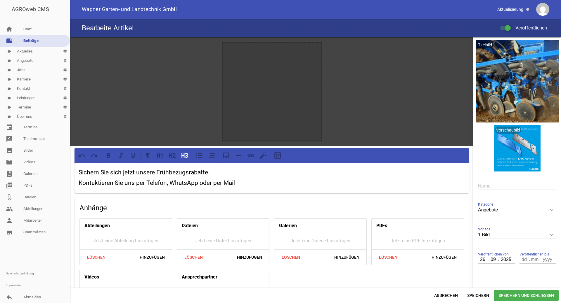
click at [548, 232] on icon "keyboard_arrow_down" at bounding box center [551, 234] width 9 height 9
click at [548, 232] on input "1 Bild" at bounding box center [517, 235] width 78 height 8
click at [506, 251] on li "Nur Text" at bounding box center [517, 248] width 78 height 14
type input "Nur Text"
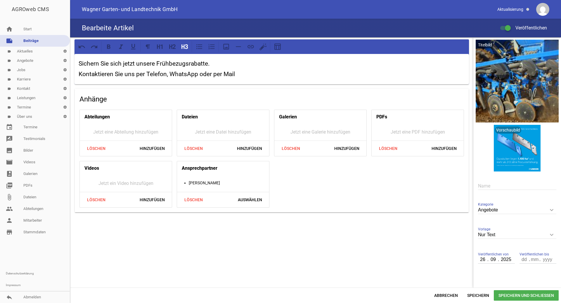
click at [214, 64] on h3 "Sichern Sie sich jetzt unsere Frühbezugsrabatte." at bounding box center [272, 63] width 386 height 9
click at [219, 63] on h3 "Sichern Sie sich jetzt unsere Frühbezugsrabatte auf Lemken Verschleißteile" at bounding box center [272, 63] width 386 height 9
click at [547, 293] on span "Speichern und Schließen" at bounding box center [525, 296] width 65 height 11
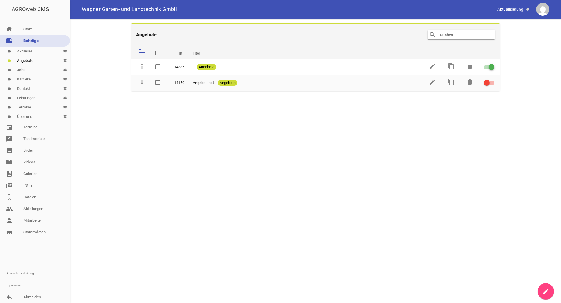
click at [549, 289] on link "create" at bounding box center [545, 292] width 16 height 16
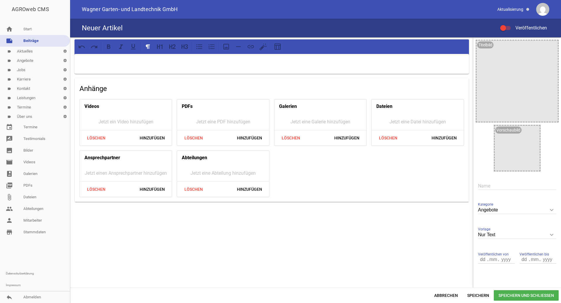
click at [118, 26] on h4 "Neuer Artikel" at bounding box center [102, 27] width 41 height 9
drag, startPoint x: 104, startPoint y: 26, endPoint x: 43, endPoint y: 14, distance: 62.2
click at [43, 14] on div "AGROweb CMS home Start note Beiträge label Aktuelles settings label Angebote se…" at bounding box center [280, 151] width 561 height 303
click at [37, 59] on link "label Angebote settings" at bounding box center [35, 60] width 70 height 9
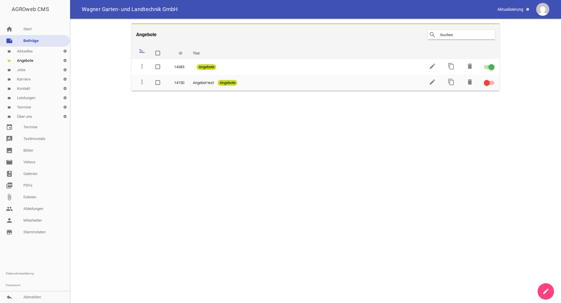
click at [550, 292] on link "create" at bounding box center [545, 292] width 16 height 16
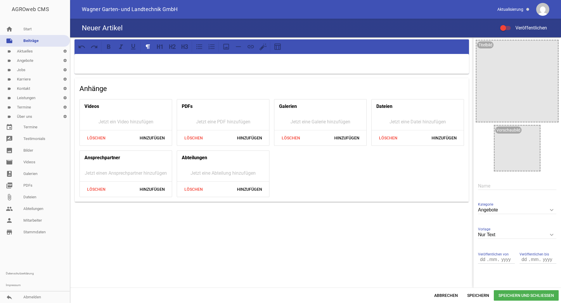
click at [152, 8] on span "Wagner Garten- und Landtechnik GmbH" at bounding box center [130, 9] width 96 height 5
click at [97, 88] on h4 "Anhänge" at bounding box center [271, 88] width 384 height 9
click at [498, 209] on input "Angebote" at bounding box center [517, 210] width 78 height 8
click at [365, 69] on div at bounding box center [271, 64] width 394 height 20
click at [32, 155] on link "image Bilder" at bounding box center [35, 151] width 70 height 12
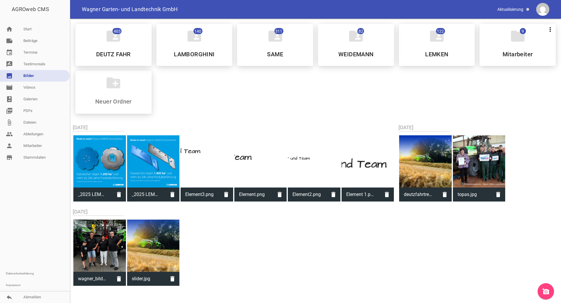
click at [550, 291] on link "add_a_photo" at bounding box center [545, 292] width 16 height 16
click at [541, 292] on link "add_a_photo" at bounding box center [545, 292] width 16 height 16
click at [548, 290] on icon "add_a_photo" at bounding box center [545, 291] width 7 height 7
click at [114, 86] on icon "create_new_folder" at bounding box center [113, 83] width 16 height 16
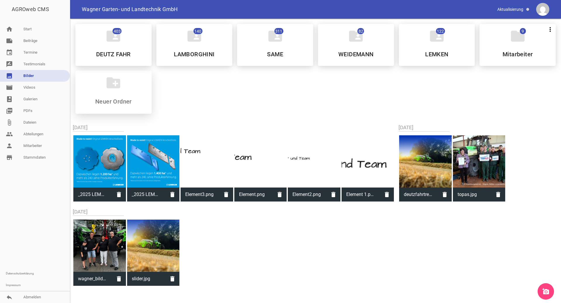
click at [114, 104] on input at bounding box center [113, 101] width 69 height 7
drag, startPoint x: 132, startPoint y: 102, endPoint x: 103, endPoint y: 102, distance: 28.9
click at [103, 102] on input at bounding box center [113, 101] width 69 height 7
type input "Deutz"
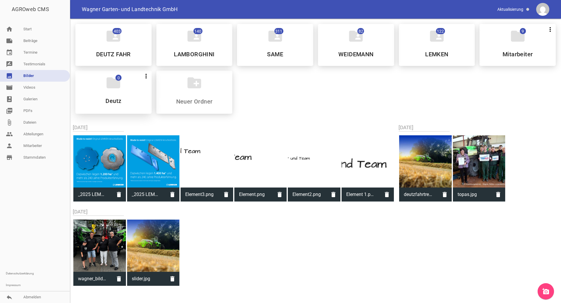
click at [118, 88] on icon "folder" at bounding box center [113, 83] width 16 height 16
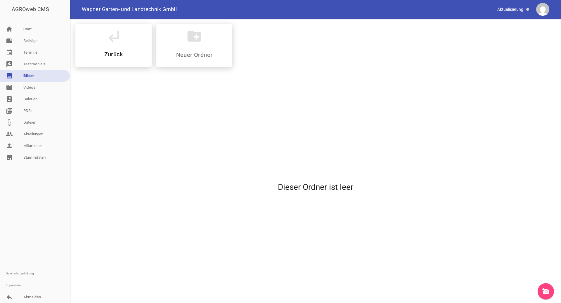
click at [118, 88] on div "Dieser Ordner ist leer" at bounding box center [315, 187] width 489 height 231
click at [547, 291] on icon "add_a_photo" at bounding box center [545, 291] width 7 height 7
click at [111, 44] on icon "subdirectory_arrow_left" at bounding box center [113, 36] width 16 height 16
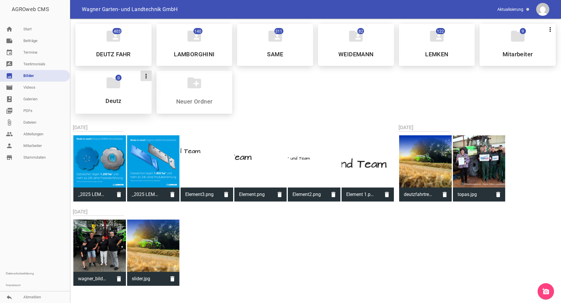
click at [144, 77] on icon "more_vert" at bounding box center [145, 76] width 7 height 7
click at [154, 122] on li "Löschen" at bounding box center [158, 119] width 36 height 14
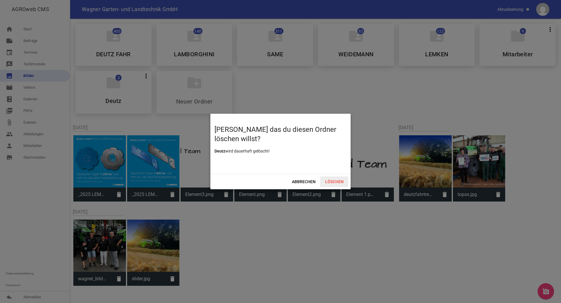
click at [329, 183] on span "Löschen" at bounding box center [334, 182] width 28 height 11
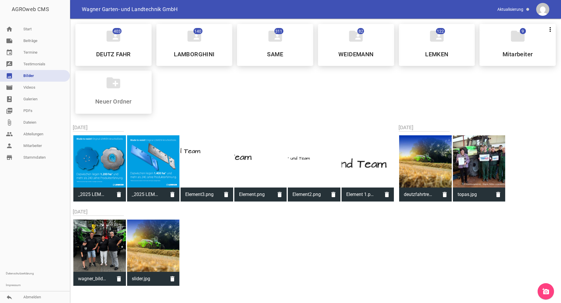
click at [546, 293] on icon "add_a_photo" at bounding box center [545, 291] width 7 height 7
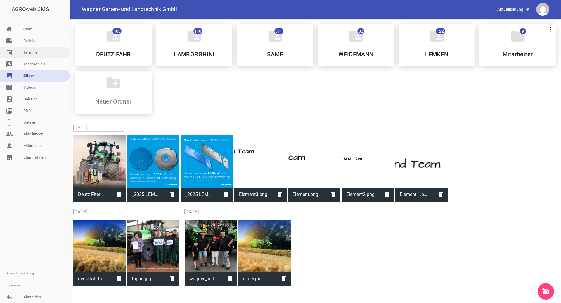
click at [47, 53] on link "event Termine" at bounding box center [35, 53] width 70 height 12
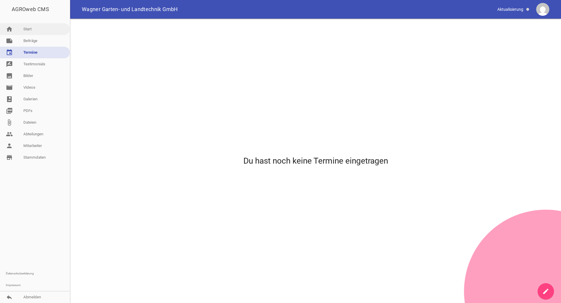
click at [29, 30] on link "home Start" at bounding box center [35, 29] width 70 height 12
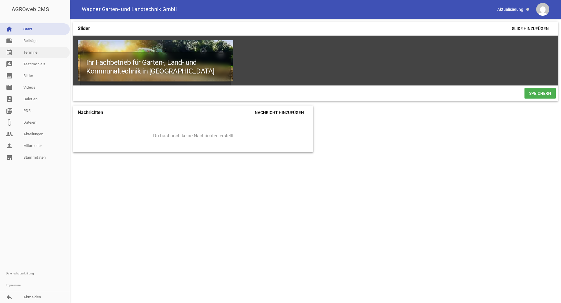
click at [37, 53] on link "event Termine" at bounding box center [35, 53] width 70 height 12
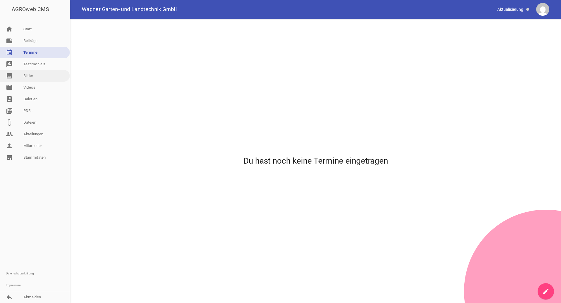
click at [47, 79] on link "image Bilder" at bounding box center [35, 76] width 70 height 12
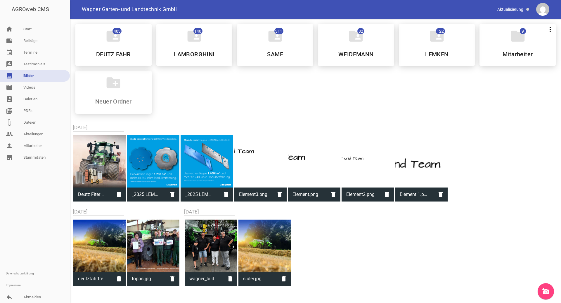
click at [98, 160] on div at bounding box center [99, 161] width 53 height 53
type input "Deutz Fiter Aktion.jpg"
type input "1080"
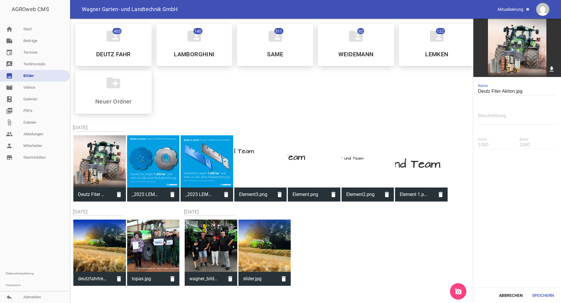
click at [311, 114] on div "folder_shared 403 DEUTZ FAHR folder_shared 140 LAMBORGHINI folder_shared 311 SA…" at bounding box center [315, 68] width 489 height 99
click at [29, 55] on link "event Termine" at bounding box center [35, 53] width 70 height 12
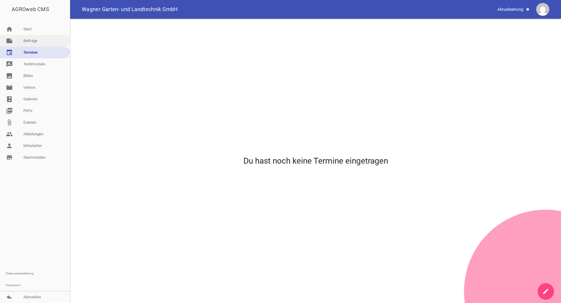
click at [31, 43] on link "note Beiträge" at bounding box center [35, 41] width 70 height 12
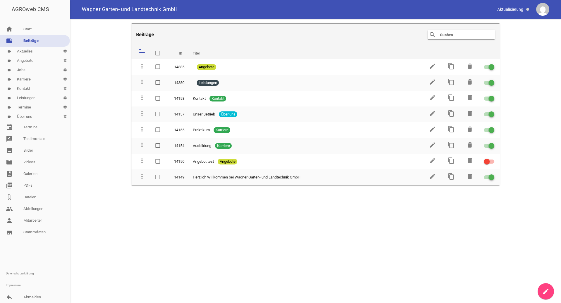
click at [35, 60] on link "label Angebote settings" at bounding box center [35, 60] width 70 height 9
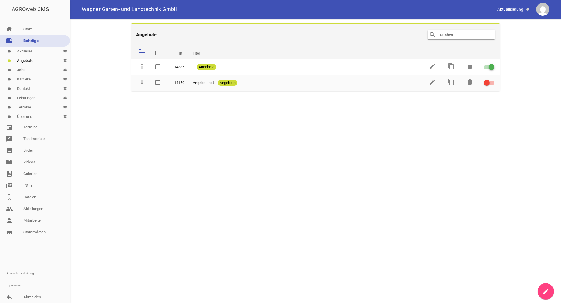
click at [547, 290] on icon "create" at bounding box center [545, 291] width 7 height 7
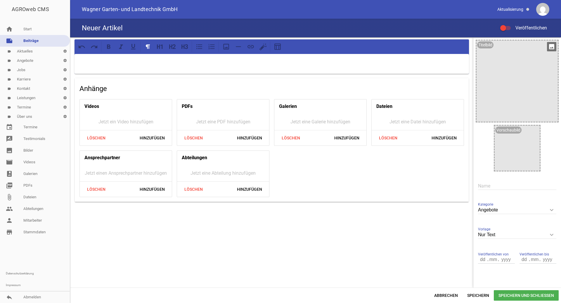
click at [549, 47] on icon "image" at bounding box center [551, 46] width 9 height 9
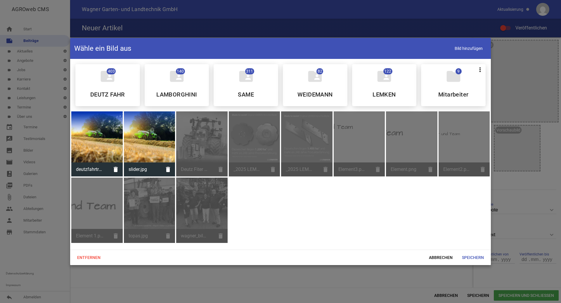
click at [111, 152] on div at bounding box center [96, 137] width 51 height 51
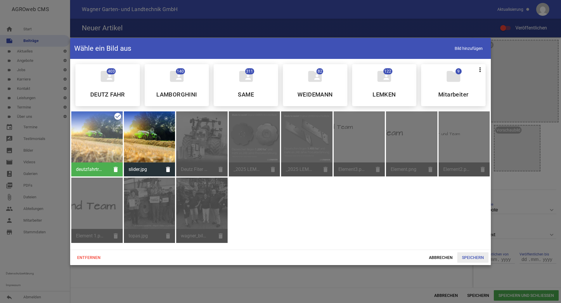
click at [476, 260] on span "Speichern" at bounding box center [472, 258] width 31 height 11
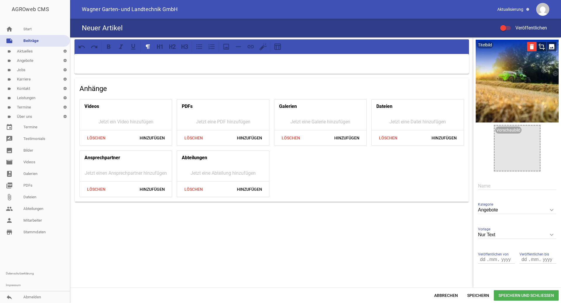
click at [527, 48] on icon "delete" at bounding box center [531, 46] width 9 height 9
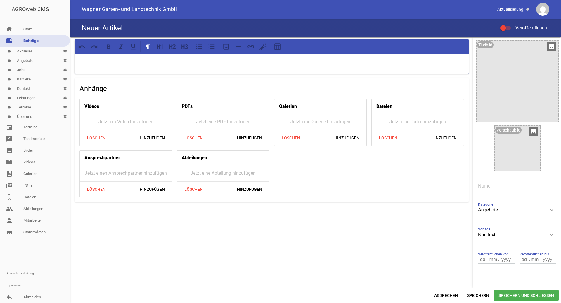
click at [513, 158] on div at bounding box center [516, 148] width 45 height 45
click at [531, 131] on icon "image" at bounding box center [532, 131] width 9 height 9
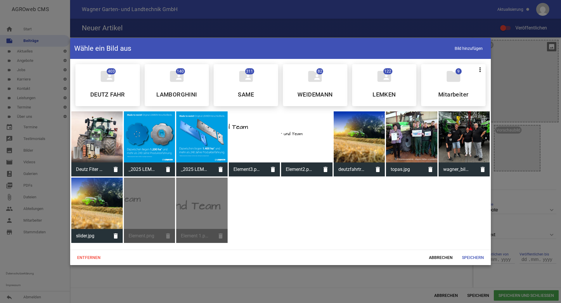
click at [99, 155] on div at bounding box center [96, 137] width 51 height 51
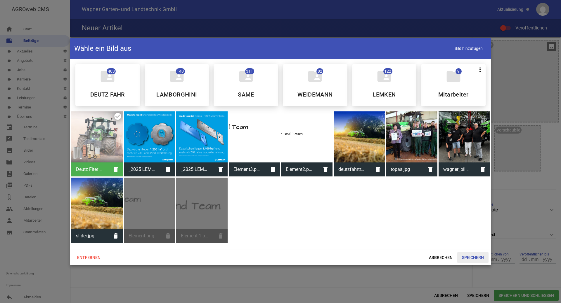
click at [471, 256] on span "Speichern" at bounding box center [472, 258] width 31 height 11
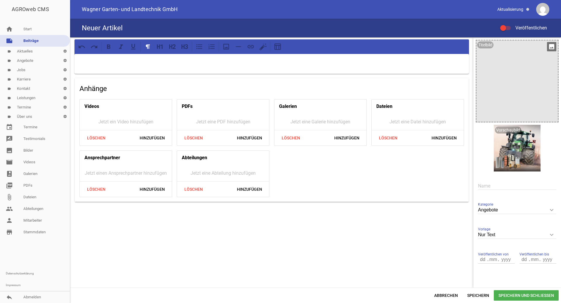
click at [141, 63] on p at bounding box center [272, 61] width 386 height 7
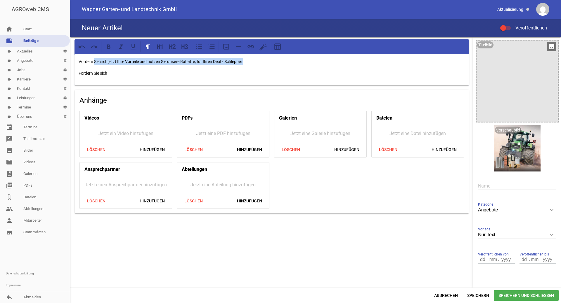
drag, startPoint x: 94, startPoint y: 61, endPoint x: 72, endPoint y: 65, distance: 22.4
click at [72, 65] on div "Vordern Sie sich jetzt Ihre Vorteile und nutzen Sie unsere Rabatte, für Ihren D…" at bounding box center [271, 126] width 403 height 179
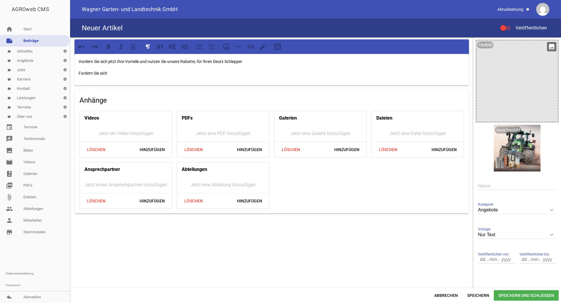
click at [89, 61] on p "Vordern Sie sich jetzt Ihre Vorteile und nutzen Sie unsere Rabatte, für Ihren D…" at bounding box center [272, 61] width 386 height 7
click at [92, 61] on p "Vordern Sie sich jetzt Ihre Vorteile und nutzen Sie unsere Rabatte, für Ihren D…" at bounding box center [272, 61] width 386 height 7
drag, startPoint x: 92, startPoint y: 61, endPoint x: 79, endPoint y: 61, distance: 13.1
click at [74, 62] on div "Vordern Sie sich jetzt Ihre Vorteile und nutzen Sie unsere Rabatte, für Ihren D…" at bounding box center [271, 126] width 403 height 179
click at [79, 61] on p "Vordern Sie sich jetzt Ihre Vorteile und nutzen Sie unsere Rabatte, für Ihren D…" at bounding box center [272, 61] width 386 height 7
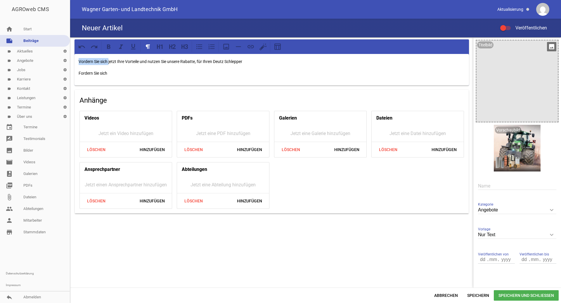
drag, startPoint x: 79, startPoint y: 61, endPoint x: 109, endPoint y: 58, distance: 30.2
click at [109, 58] on p "Vordern Sie sich jetzt Ihre Vorteile und nutzen Sie unsere Rabatte, für Ihren D…" at bounding box center [272, 61] width 386 height 7
click at [103, 62] on p "Jetzt Vorteile und nutzen Sie unsere Rabatte, für Ihren Deutz Schlepper" at bounding box center [272, 61] width 386 height 7
click at [112, 73] on p "Fordern Sie sich" at bounding box center [272, 73] width 386 height 7
drag, startPoint x: 185, startPoint y: 73, endPoint x: 168, endPoint y: 73, distance: 17.2
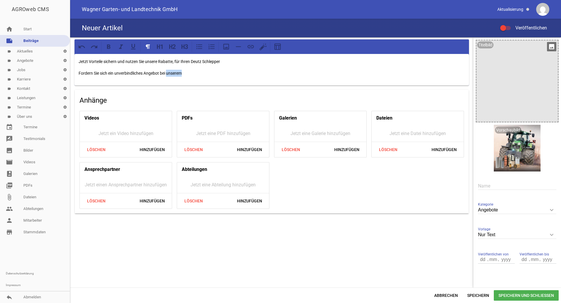
click at [168, 73] on p "Fordern Sie sich ein unverbindliches Angebot bei unserem" at bounding box center [272, 73] width 386 height 7
click at [79, 63] on p "Jetzt Vorteile sichern und nutzen Sie unsere Rabatte, für Ihren Deutz Schlepper" at bounding box center [272, 61] width 386 height 7
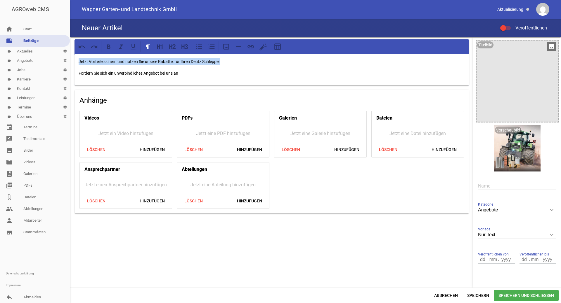
drag, startPoint x: 76, startPoint y: 62, endPoint x: 221, endPoint y: 56, distance: 145.5
click at [221, 56] on div "Jetzt Vorteile sichern und nutzen Sie unsere Rabatte, für Ihren Deutz Schlepper…" at bounding box center [271, 70] width 394 height 32
click at [174, 48] on icon at bounding box center [173, 46] width 3 height 5
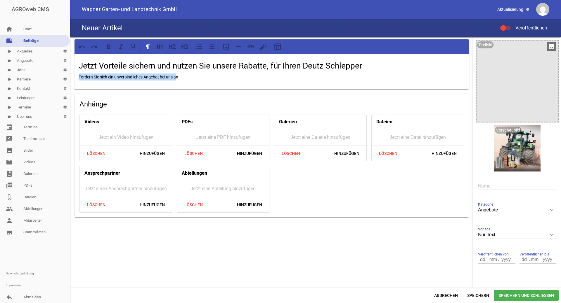
drag, startPoint x: 79, startPoint y: 77, endPoint x: 177, endPoint y: 76, distance: 97.8
click at [177, 76] on p "Fordern Sie sich ein unverbindliches Angebot bei uns an" at bounding box center [272, 77] width 386 height 7
click at [181, 48] on icon at bounding box center [182, 46] width 3 height 4
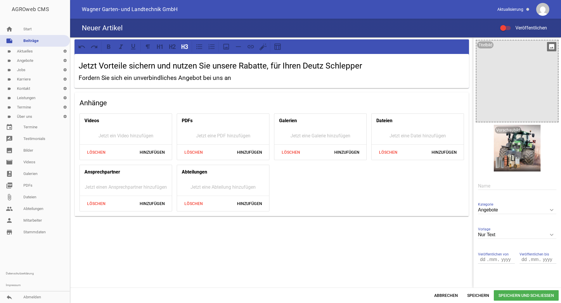
click at [231, 78] on h3 "Fordern Sie sich ein unverbindliches Angebot bei uns an" at bounding box center [272, 78] width 386 height 9
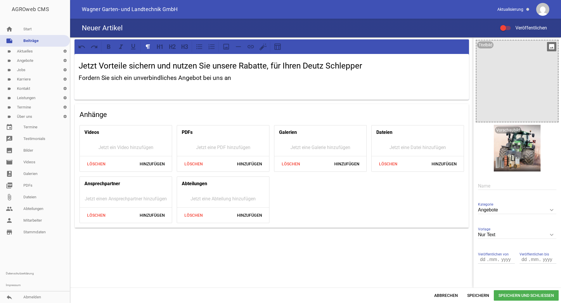
click at [244, 79] on h3 "Fordern Sie sich ein unverbindliches Angebot bei uns an" at bounding box center [272, 78] width 386 height 9
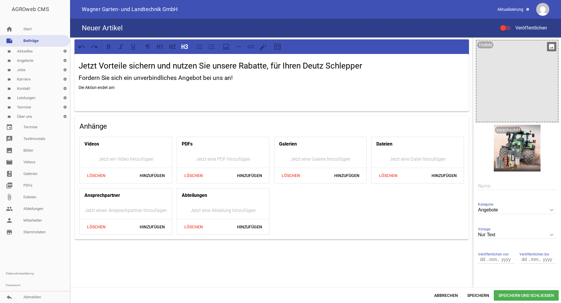
drag, startPoint x: 236, startPoint y: 78, endPoint x: 76, endPoint y: 84, distance: 160.7
click at [76, 85] on div "Jetzt Vorteile sichern und nutzen Sie unsere Rabatte, für Ihren Deutz Schlepper…" at bounding box center [271, 83] width 394 height 58
click at [77, 81] on div "Jetzt Vorteile sichern und nutzen Sie unsere Rabatte, für Ihren Deutz Schlepper…" at bounding box center [271, 83] width 394 height 58
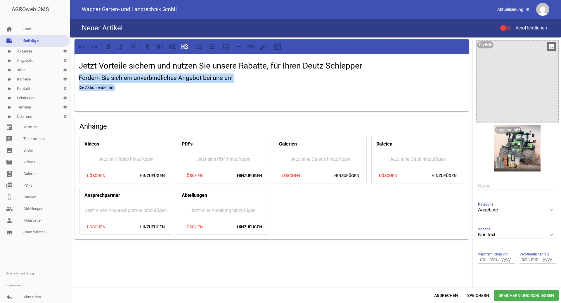
drag, startPoint x: 77, startPoint y: 80, endPoint x: 170, endPoint y: 88, distance: 93.2
click at [170, 88] on div "Jetzt Vorteile sichern und nutzen Sie unsere Rabatte, für Ihren Deutz Schlepper…" at bounding box center [271, 83] width 394 height 58
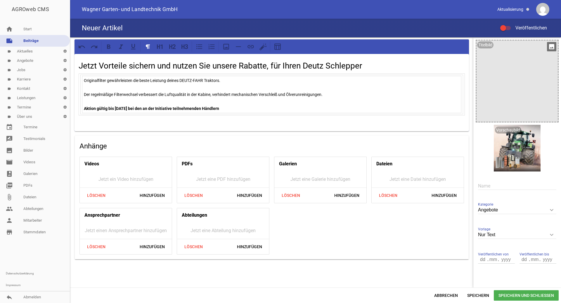
click at [111, 75] on td "Originalfilter gewährleisten die beste Leistung deines DEUTZ-FAHR Traktors. Der…" at bounding box center [272, 94] width 382 height 39
click at [109, 86] on p "Der regelmäßige Filterwechsel verbessert die Luftqualität in der Kabine, verhin…" at bounding box center [271, 91] width 375 height 14
click at [239, 114] on table "Originalfilter gewährleisten die beste Leistung deines DEUTZ-FAHR Traktors. Der…" at bounding box center [271, 95] width 382 height 40
click at [219, 109] on strong "Aktion gültig bis [DATE] bei den an der Initiative teilnehmenden Händlern" at bounding box center [151, 108] width 135 height 5
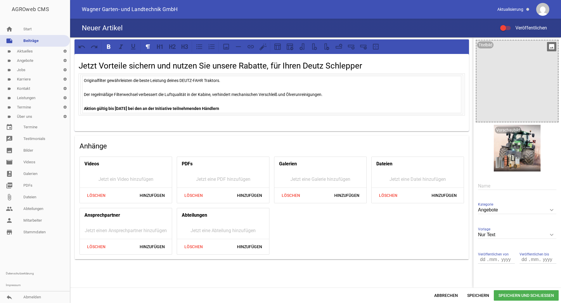
click at [242, 107] on p "Aktion gültig bis [DATE] bei den an der Initiative teilnehmenden Händlern" at bounding box center [271, 108] width 375 height 7
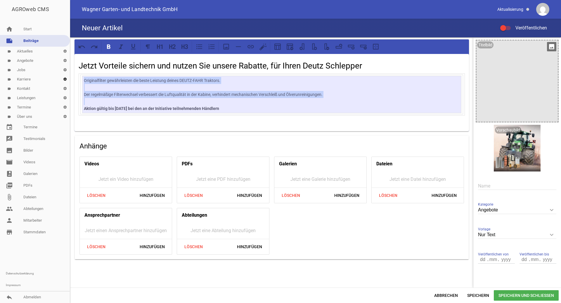
drag, startPoint x: 242, startPoint y: 107, endPoint x: 68, endPoint y: 77, distance: 176.9
click at [68, 77] on div "AGROweb CMS home Start note Beiträge label Aktuelles settings label Angebote se…" at bounding box center [280, 151] width 561 height 303
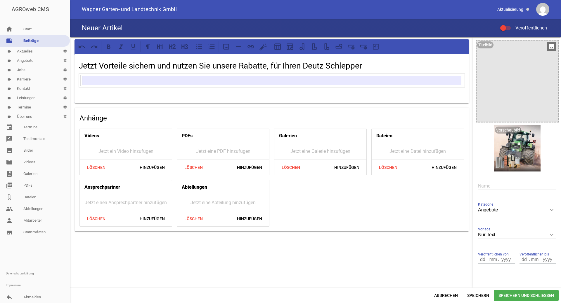
click at [91, 89] on p at bounding box center [272, 91] width 386 height 7
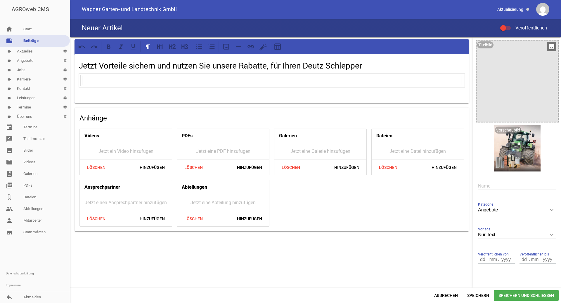
click at [91, 89] on p at bounding box center [272, 91] width 386 height 7
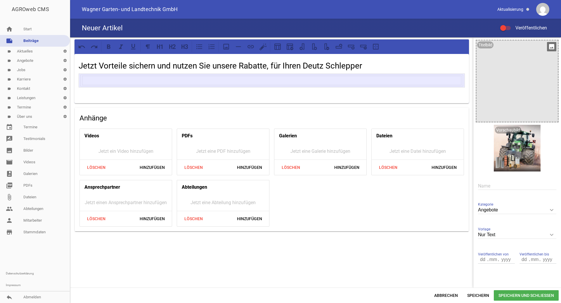
click at [89, 87] on td at bounding box center [272, 81] width 386 height 14
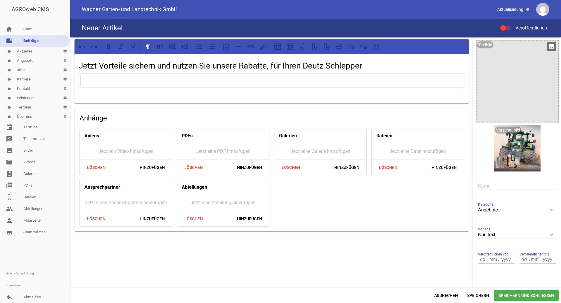
click at [89, 87] on td at bounding box center [272, 81] width 386 height 14
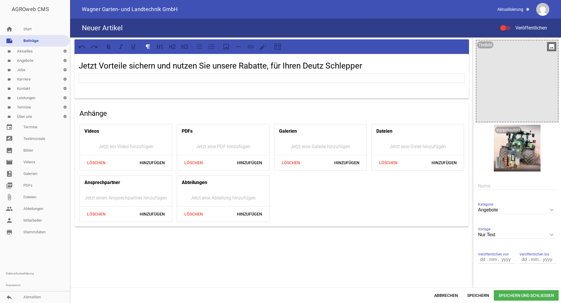
click at [90, 95] on div "Jetzt Vorteile sichern und nutzen Sie unsere Rabatte, für Ihren Deutz Schlepper" at bounding box center [271, 76] width 394 height 45
click at [87, 81] on p at bounding box center [271, 78] width 382 height 7
click at [87, 83] on p at bounding box center [272, 86] width 386 height 7
click at [87, 81] on p at bounding box center [271, 78] width 382 height 7
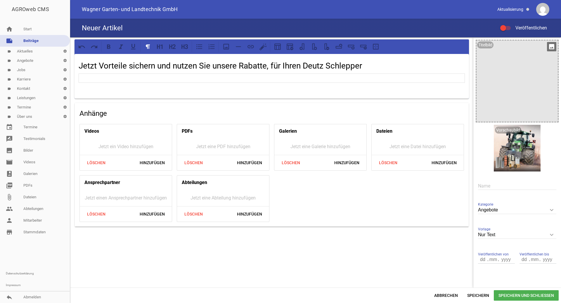
click at [87, 81] on p at bounding box center [271, 78] width 382 height 7
drag, startPoint x: 79, startPoint y: 80, endPoint x: 215, endPoint y: 81, distance: 135.5
click at [215, 81] on td at bounding box center [272, 78] width 386 height 9
click at [368, 64] on h2 "Jetzt Vorteile sichern und nutzen Sie unsere Rabatte, für Ihren Deutz Schlepper" at bounding box center [272, 66] width 386 height 12
click at [462, 77] on div "Jetzt Vorteile sichern und nutzen Sie unsere Rabatte, für Ihren Deutz Schlepper" at bounding box center [271, 76] width 394 height 45
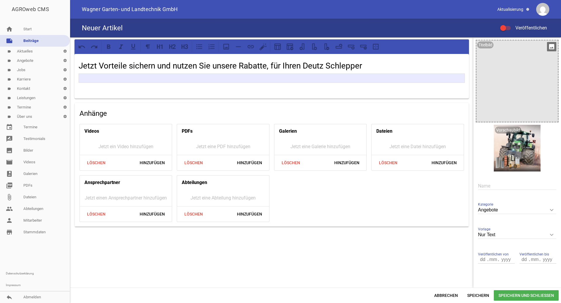
drag, startPoint x: 462, startPoint y: 77, endPoint x: 347, endPoint y: 82, distance: 114.9
click at [347, 82] on div "Jetzt Vorteile sichern und nutzen Sie unsere Rabatte, für Ihren Deutz Schlepper" at bounding box center [271, 76] width 394 height 45
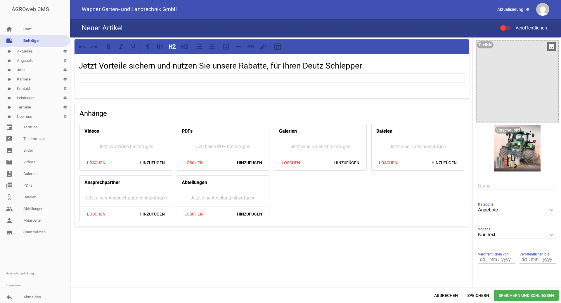
click at [369, 69] on h2 "Jetzt Vorteile sichern und nutzen Sie unsere Rabatte, für Ihren Deutz Schlepper" at bounding box center [272, 66] width 386 height 12
click at [354, 78] on p at bounding box center [271, 78] width 382 height 7
click at [362, 47] on icon at bounding box center [363, 46] width 6 height 3
click at [377, 46] on icon at bounding box center [376, 47] width 8 height 8
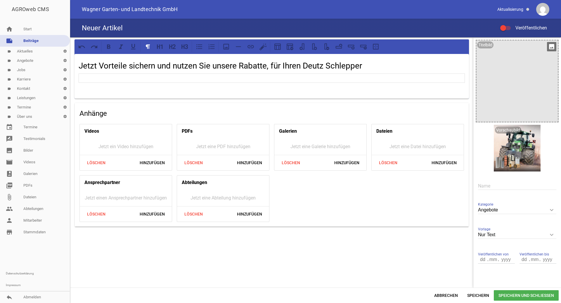
click at [298, 75] on p at bounding box center [271, 78] width 382 height 7
click at [296, 73] on div "Jetzt Vorteile sichern und nutzen Sie unsere Rabatte, für Ihren Deutz Schlepper" at bounding box center [271, 76] width 394 height 45
click at [295, 77] on p at bounding box center [271, 78] width 382 height 7
click at [255, 100] on div "Jetzt Vorteile sichern und nutzen Sie unsere Rabatte, für Ihren Deutz Schlepper…" at bounding box center [271, 133] width 403 height 192
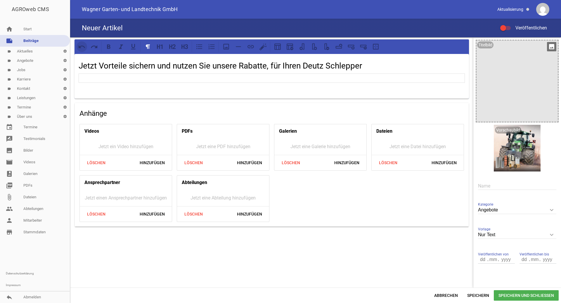
click at [80, 49] on icon at bounding box center [82, 47] width 8 height 8
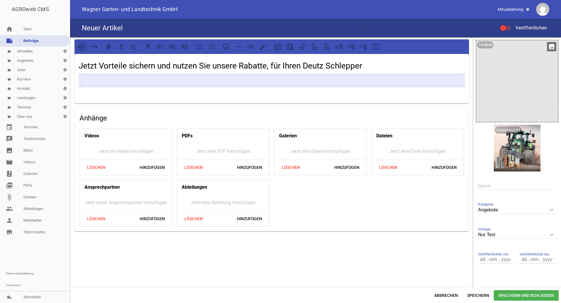
click at [80, 49] on icon at bounding box center [82, 47] width 8 height 8
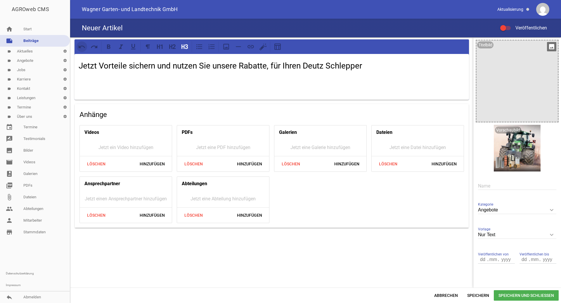
click at [80, 49] on icon at bounding box center [82, 47] width 8 height 8
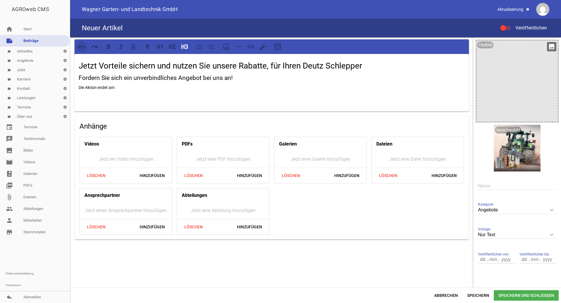
click at [80, 49] on icon at bounding box center [82, 47] width 8 height 8
click at [92, 47] on icon at bounding box center [94, 46] width 7 height 3
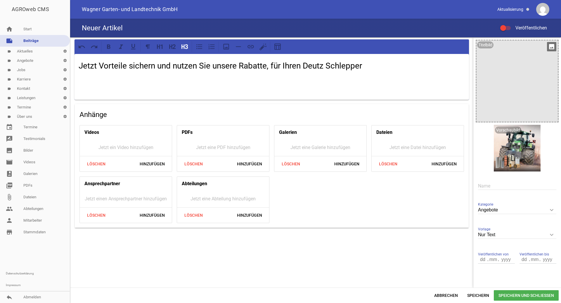
click at [93, 81] on h3 at bounding box center [272, 78] width 386 height 9
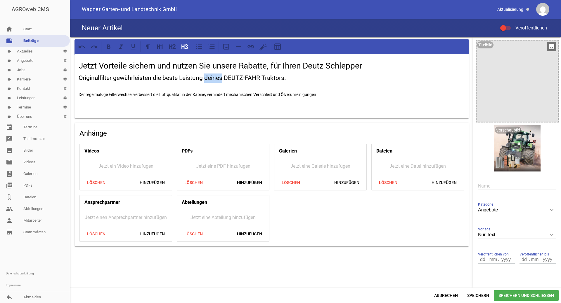
drag, startPoint x: 221, startPoint y: 78, endPoint x: 204, endPoint y: 78, distance: 16.9
click at [204, 78] on h3 "Originalfilter gewährleisten die beste Leistung deines DEUTZ-FAHR Traktors." at bounding box center [272, 78] width 386 height 9
click at [364, 66] on h2 "Jetzt Vorteile sichern und nutzen Sie unsere Rabatte, für Ihren Deutz Schlepper" at bounding box center [272, 66] width 386 height 12
click at [321, 94] on p "Der regelmäßige Filterwechsel verbessert die Luftqualität in der Kabine, verhin…" at bounding box center [272, 91] width 386 height 14
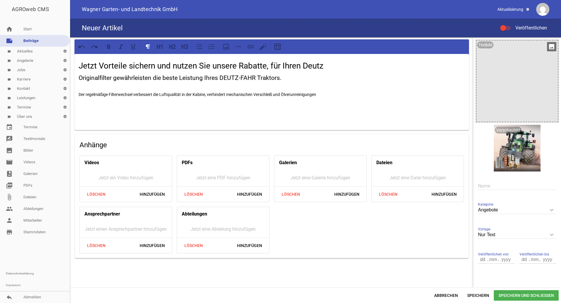
click at [87, 114] on div "Jetzt Vorteile sichern und nutzen Sie unsere Rabatte, für Ihren Deutz Originalf…" at bounding box center [271, 92] width 394 height 76
click at [80, 107] on p at bounding box center [272, 106] width 386 height 7
drag, startPoint x: 145, startPoint y: 106, endPoint x: 99, endPoint y: 108, distance: 46.8
click at [99, 108] on p "Aktion gültig bis [DATE]" at bounding box center [272, 106] width 386 height 7
click at [80, 95] on p "Der regelmäßige Filterwechsel verbessert die Luftqualität in der Kabine, verhin…" at bounding box center [272, 91] width 386 height 14
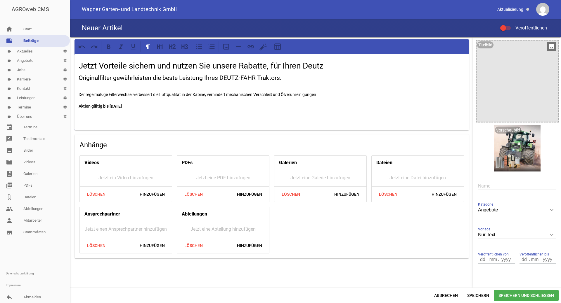
click at [79, 94] on p "Der regelmäßige Filterwechsel verbessert die Luftqualität in der Kabine, verhin…" at bounding box center [272, 91] width 386 height 14
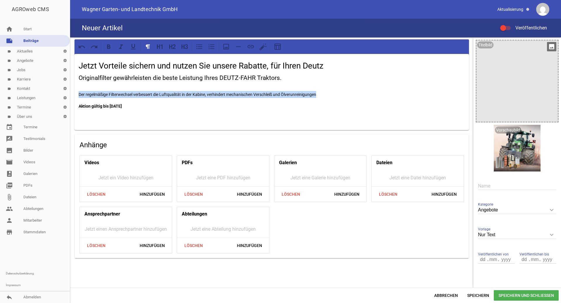
drag, startPoint x: 79, startPoint y: 94, endPoint x: 323, endPoint y: 96, distance: 244.4
click at [323, 96] on p "Der regelmäßige Filterwechsel verbessert die Luftqualität in der Kabine, verhin…" at bounding box center [272, 91] width 386 height 14
click at [111, 49] on icon at bounding box center [109, 47] width 8 height 8
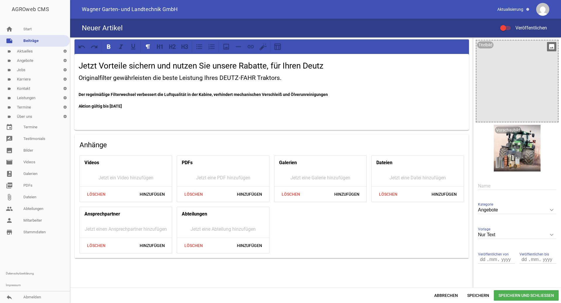
click at [93, 86] on p "Der regelmäßige Filterwechsel verbessert die Luftqualität in der Kabine, verhin…" at bounding box center [272, 91] width 386 height 14
click at [78, 76] on div "Jetzt Vorteile sichern und nutzen Sie unsere Rabatte, für Ihren Deutz Originalf…" at bounding box center [271, 92] width 394 height 76
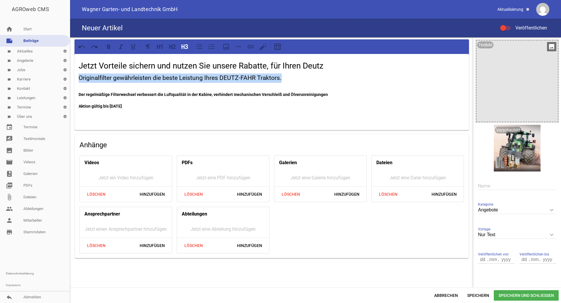
drag, startPoint x: 78, startPoint y: 76, endPoint x: 280, endPoint y: 81, distance: 202.4
click at [280, 81] on div "Jetzt Vorteile sichern und nutzen Sie unsere Rabatte, für Ihren Deutz Originalf…" at bounding box center [271, 92] width 394 height 76
click at [112, 46] on icon at bounding box center [109, 47] width 8 height 8
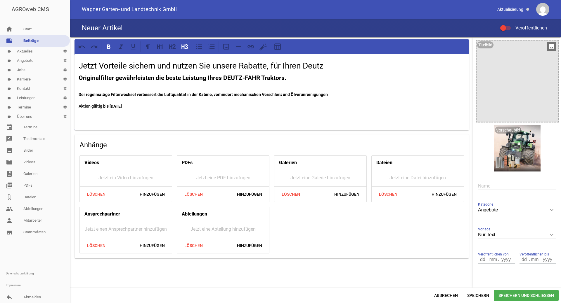
click at [80, 67] on h2 "Jetzt Vorteile sichern und nutzen Sie unsere Rabatte, für Ihren Deutz" at bounding box center [272, 66] width 386 height 12
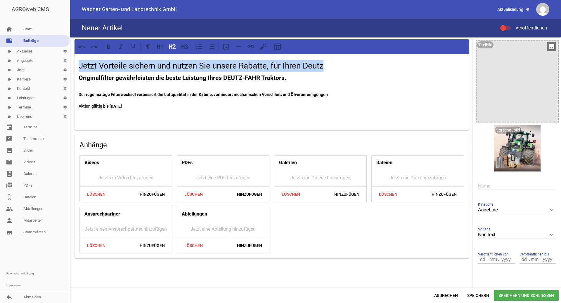
drag, startPoint x: 80, startPoint y: 67, endPoint x: 326, endPoint y: 68, distance: 246.4
click at [326, 68] on h2 "Jetzt Vorteile sichern und nutzen Sie unsere Rabatte, für Ihren Deutz" at bounding box center [272, 66] width 386 height 12
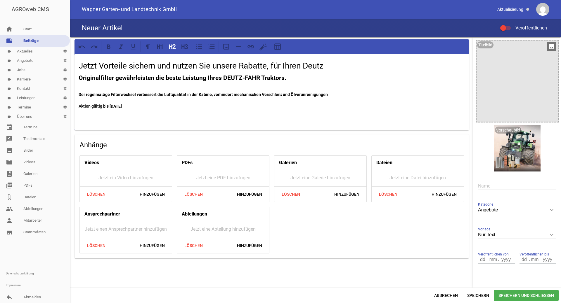
click at [254, 117] on p at bounding box center [272, 117] width 386 height 7
click at [481, 258] on input "number" at bounding box center [483, 260] width 10 height 8
click at [478, 260] on input "number" at bounding box center [483, 260] width 10 height 8
type input "26"
type input ".0"
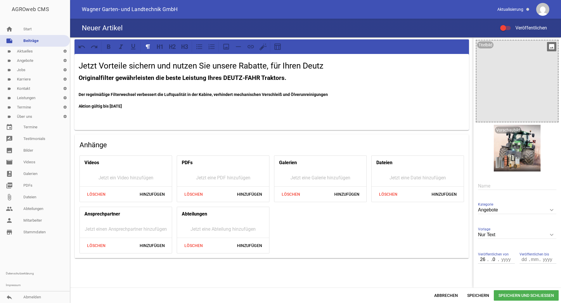
type input "9"
type input "9.20"
type input "25"
type input "9.20"
click at [479, 258] on input "9.20" at bounding box center [483, 260] width 10 height 8
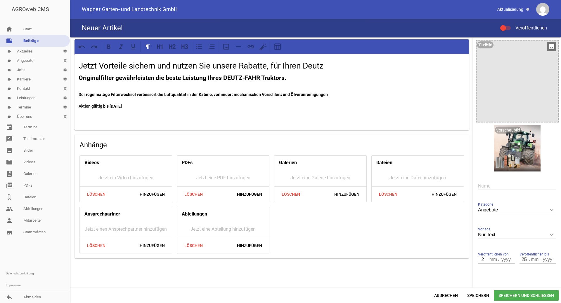
type input "26"
type input "09"
type input "2025"
type input "10"
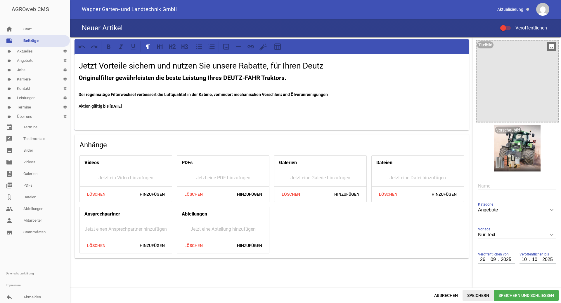
type input "2025"
click at [482, 295] on span "Speichern" at bounding box center [477, 296] width 31 height 11
click at [156, 245] on span "Hinzufügen" at bounding box center [152, 246] width 34 height 11
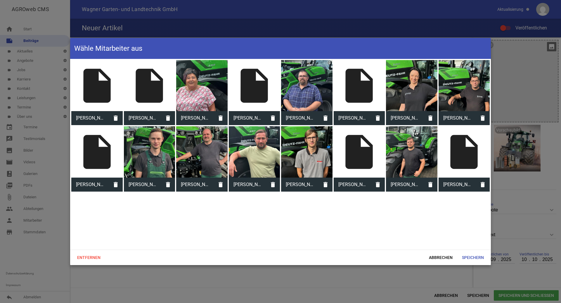
click at [471, 156] on div "insert_drive_file" at bounding box center [463, 151] width 51 height 51
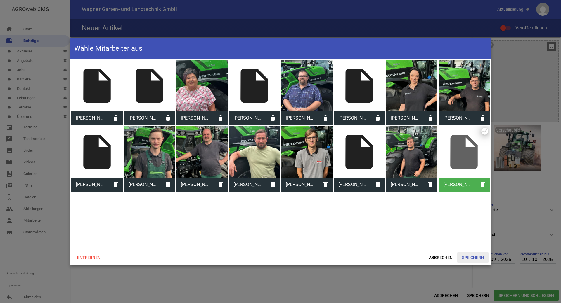
click at [471, 256] on span "Speichern" at bounding box center [472, 258] width 31 height 11
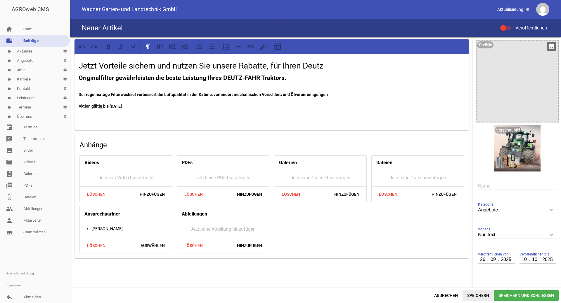
click at [476, 297] on span "Speichern" at bounding box center [477, 296] width 31 height 11
click at [121, 30] on h4 "Neuer Artikel" at bounding box center [102, 27] width 41 height 9
click at [532, 291] on span "Speichern und Schließen" at bounding box center [525, 296] width 65 height 11
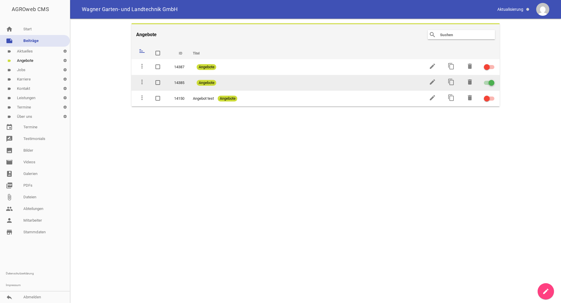
drag, startPoint x: 208, startPoint y: 84, endPoint x: 455, endPoint y: 83, distance: 247.0
click at [455, 83] on td "content_copy" at bounding box center [450, 83] width 19 height 16
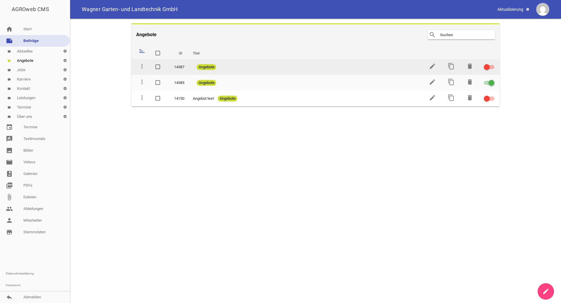
click at [207, 67] on span "Angebote" at bounding box center [206, 67] width 20 height 6
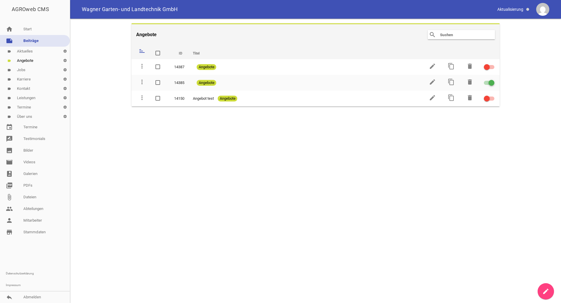
click at [198, 53] on th "Titel" at bounding box center [304, 52] width 235 height 14
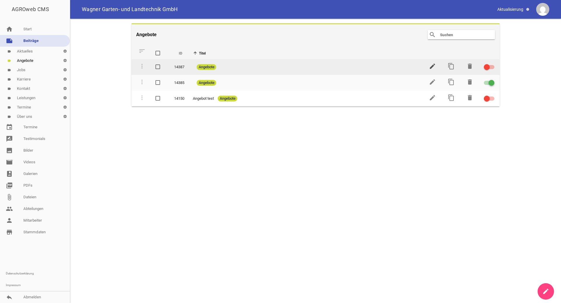
click at [432, 66] on icon "edit" at bounding box center [432, 66] width 7 height 7
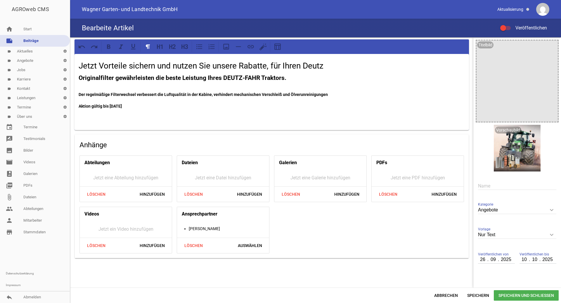
click at [102, 25] on h4 "Bearbeite Artikel" at bounding box center [108, 27] width 52 height 9
click at [107, 9] on span "Wagner Garten- und Landtechnik GmbH" at bounding box center [130, 9] width 96 height 5
click at [549, 46] on icon "image" at bounding box center [551, 46] width 9 height 9
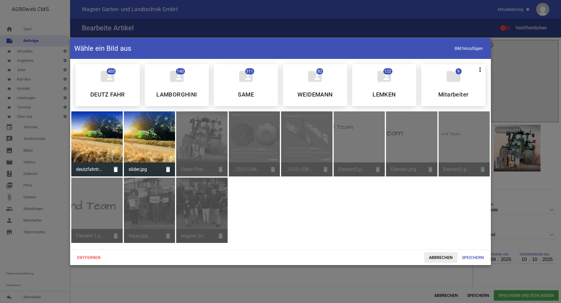
click at [439, 254] on span "Abbrechen" at bounding box center [440, 258] width 33 height 11
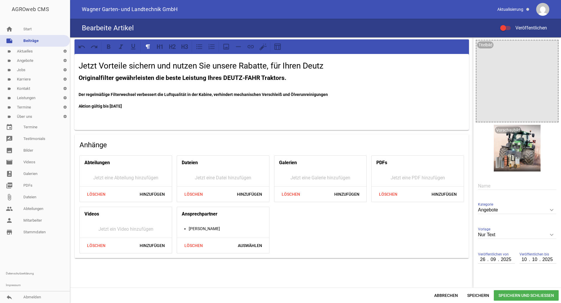
click at [486, 186] on input "text" at bounding box center [517, 186] width 78 height 8
type input "Deutz Filter Aktion"
click at [514, 295] on span "Speichern und Schließen" at bounding box center [525, 296] width 65 height 11
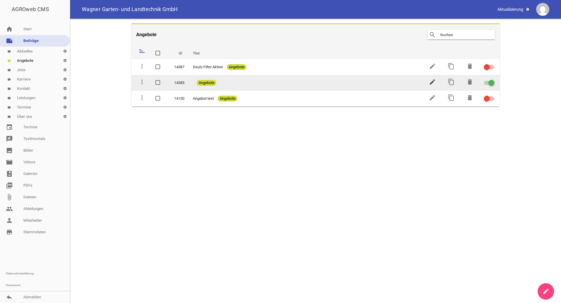
click at [431, 83] on icon "edit" at bounding box center [432, 82] width 7 height 7
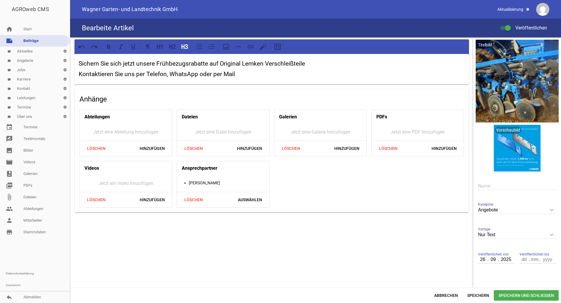
click at [489, 181] on div "Name" at bounding box center [517, 186] width 78 height 20
click at [487, 185] on input "text" at bounding box center [517, 186] width 78 height 8
type input "Lemken Frühbezug"
click at [521, 294] on span "Speichern und Schließen" at bounding box center [525, 296] width 65 height 11
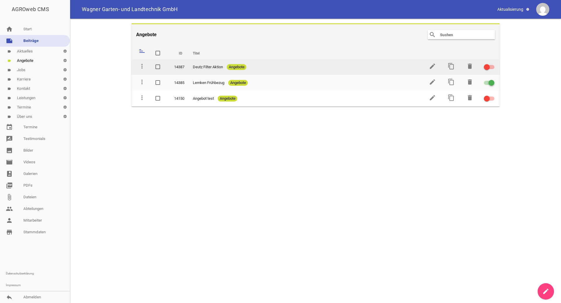
click at [494, 67] on td at bounding box center [488, 67] width 21 height 16
click at [492, 67] on div at bounding box center [488, 67] width 11 height 4
click at [492, 64] on input "checkbox" at bounding box center [492, 64] width 0 height 0
